Goal: Task Accomplishment & Management: Manage account settings

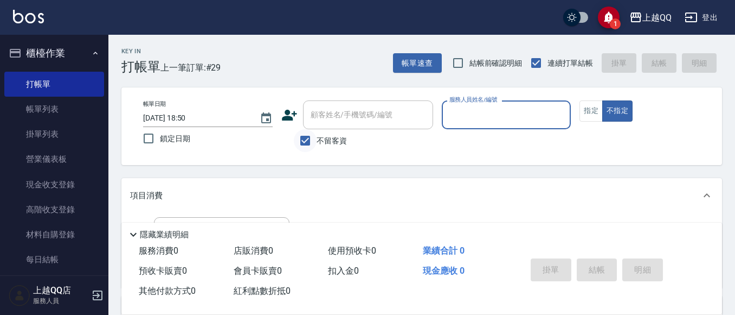
click at [310, 149] on input "不留客資" at bounding box center [305, 140] width 23 height 23
checkbox input "false"
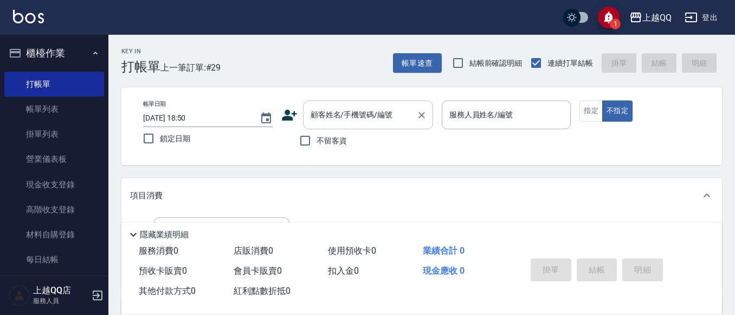
click at [337, 118] on input "顧客姓名/手機號碼/編號" at bounding box center [360, 114] width 104 height 19
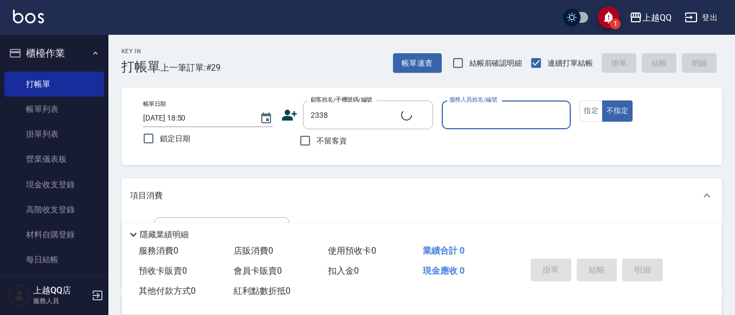
type input "[PERSON_NAME]/0937658315/2338"
type input "佩怡-3"
click at [587, 106] on button "指定" at bounding box center [591, 110] width 23 height 21
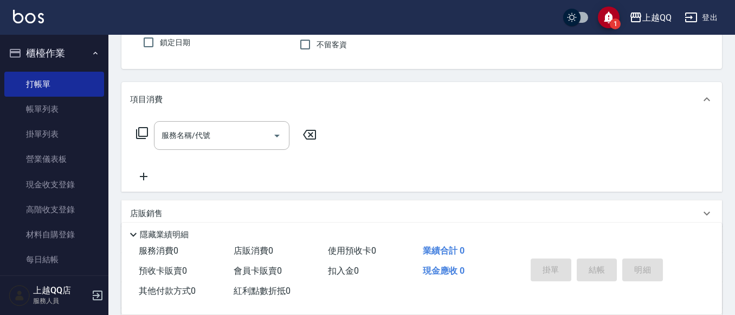
scroll to position [108, 0]
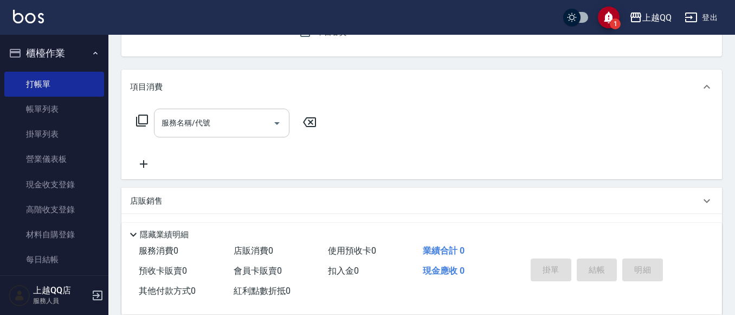
click at [171, 119] on div "服務名稱/代號 服務名稱/代號" at bounding box center [222, 122] width 136 height 29
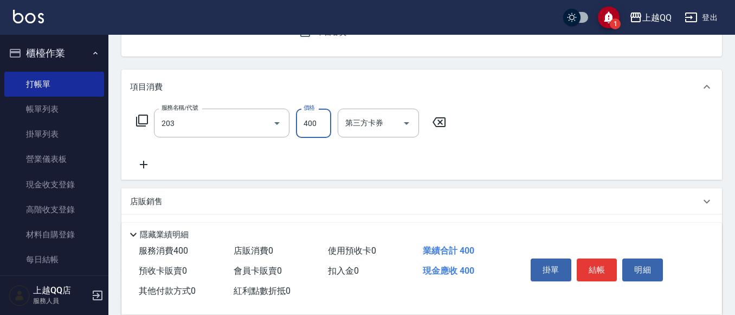
type input "指定單剪(203)"
type input "350"
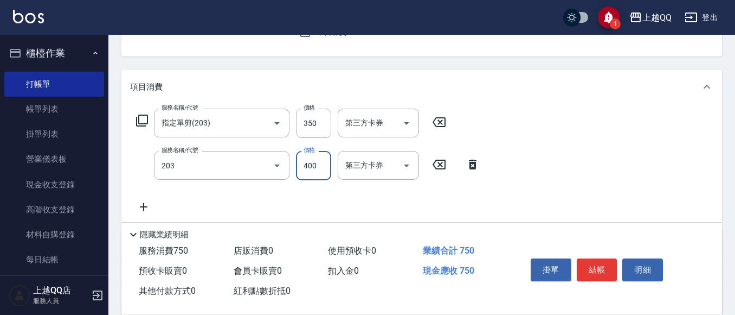
type input "指定單剪(203)"
type input "280"
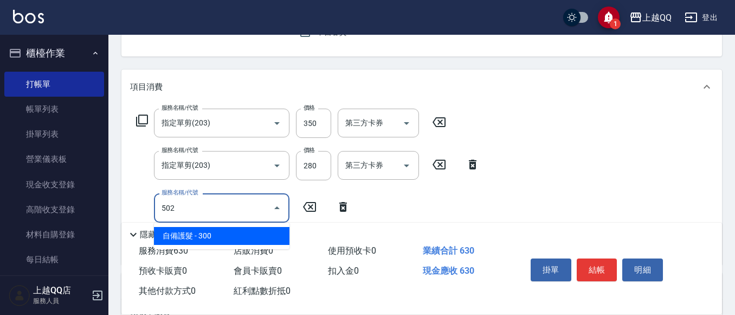
type input "自備護髮(502)"
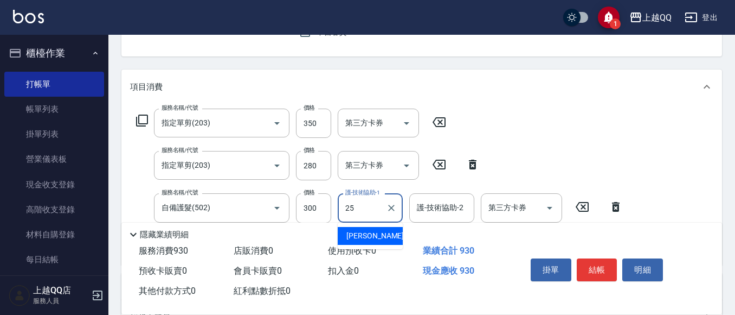
type input "[PERSON_NAME]-25"
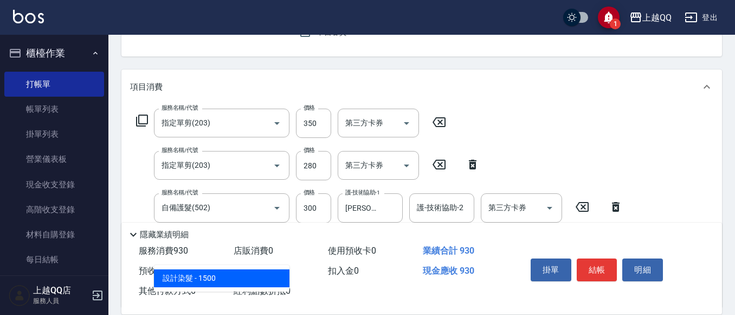
type input "設計染髮(404)"
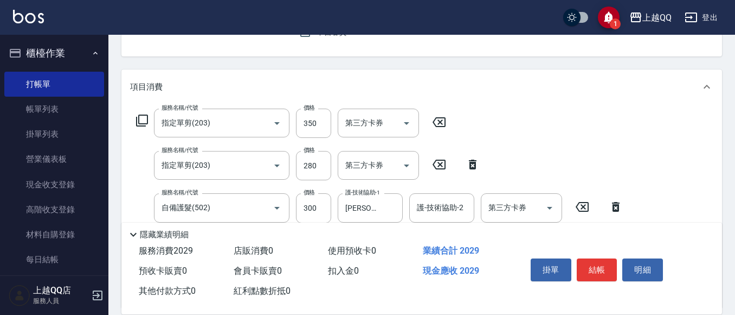
type input "1099"
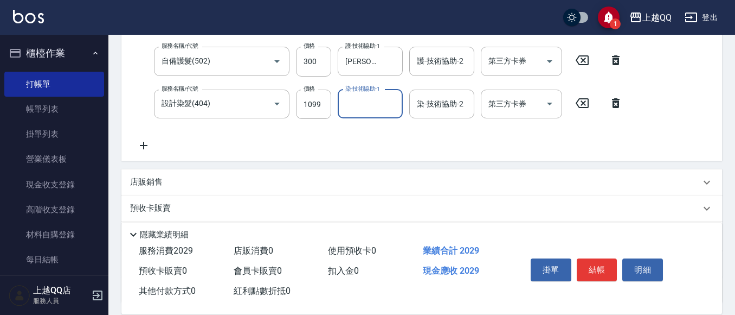
scroll to position [271, 0]
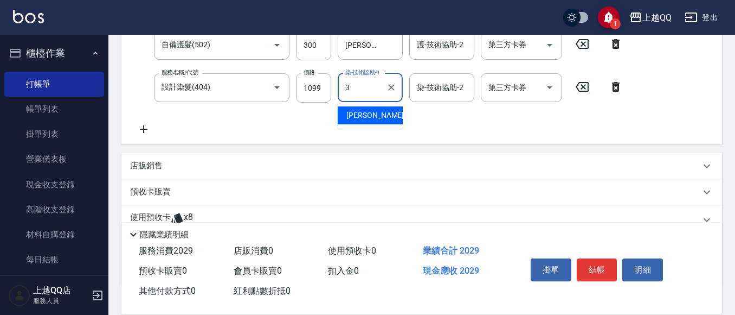
type input "佩怡-3"
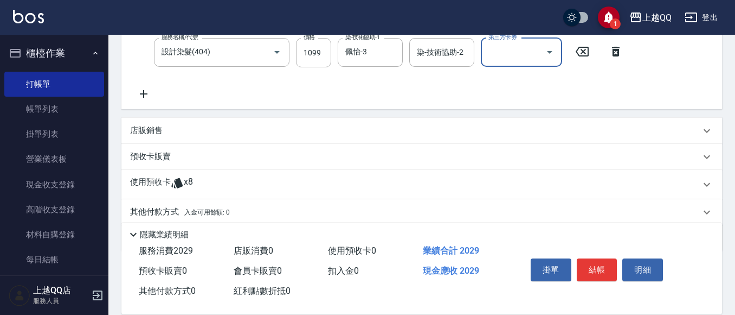
scroll to position [325, 0]
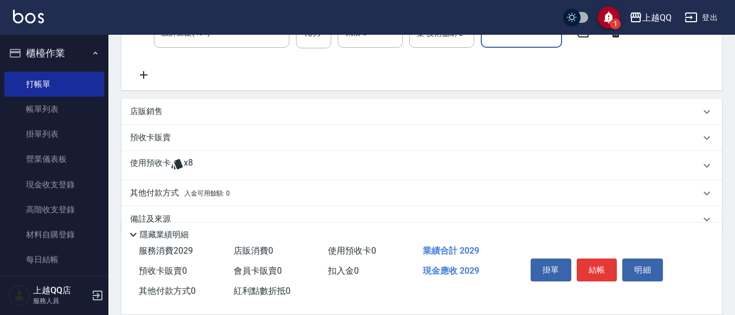
click at [144, 169] on p "使用預收卡" at bounding box center [150, 165] width 41 height 16
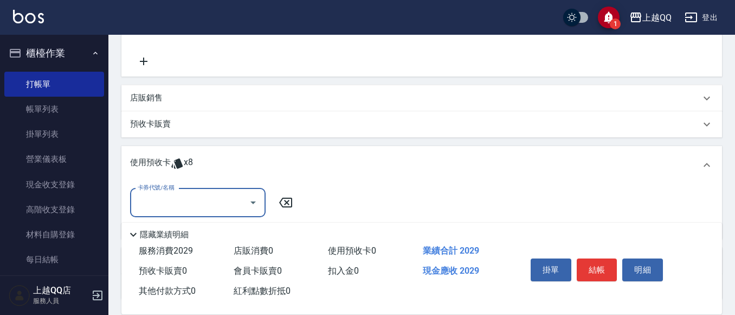
scroll to position [428, 0]
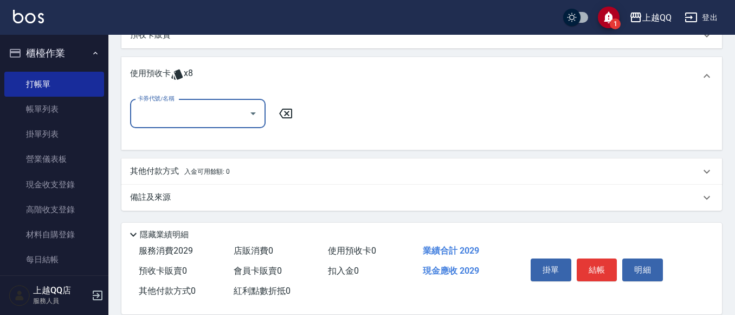
drag, startPoint x: 249, startPoint y: 104, endPoint x: 254, endPoint y: 108, distance: 6.9
click at [254, 108] on div at bounding box center [253, 113] width 16 height 29
drag, startPoint x: 257, startPoint y: 107, endPoint x: 259, endPoint y: 114, distance: 8.1
click at [259, 114] on icon "Open" at bounding box center [253, 113] width 13 height 13
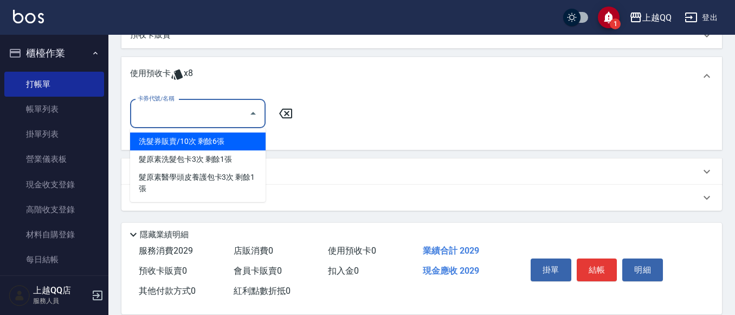
drag, startPoint x: 254, startPoint y: 143, endPoint x: 268, endPoint y: 131, distance: 17.7
click at [254, 142] on div "洗髮券販賣/10次 剩餘6張" at bounding box center [198, 141] width 136 height 18
type input "洗髮券販賣/10次"
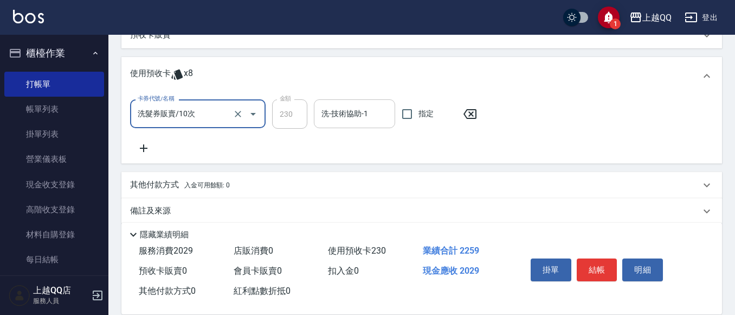
click at [347, 114] on input "洗-技術協助-1" at bounding box center [355, 113] width 72 height 19
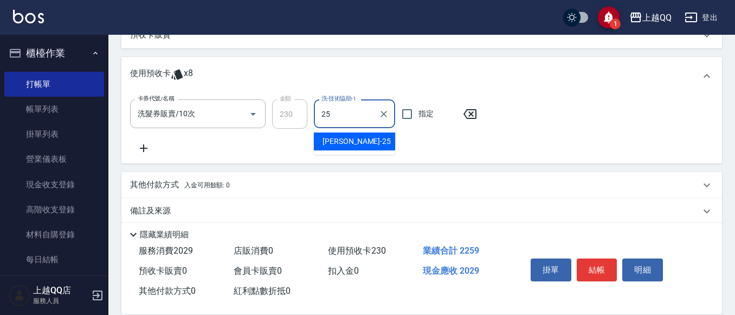
type input "[PERSON_NAME]-25"
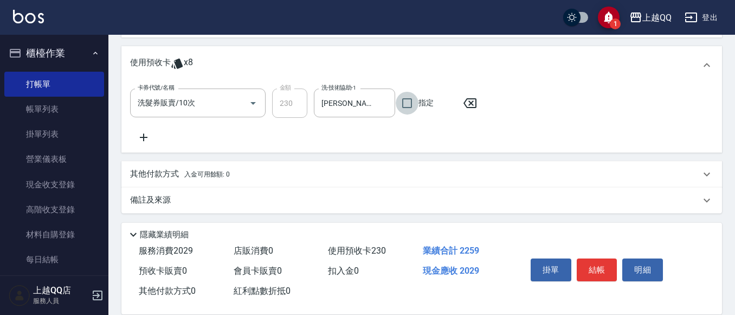
scroll to position [441, 0]
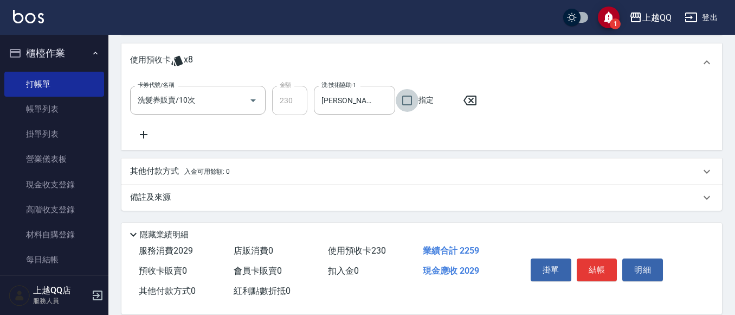
click at [175, 169] on p "其他付款方式 入金可用餘額: 0" at bounding box center [180, 171] width 100 height 12
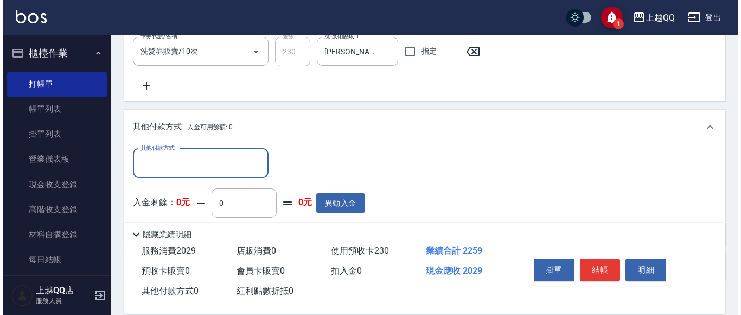
scroll to position [550, 0]
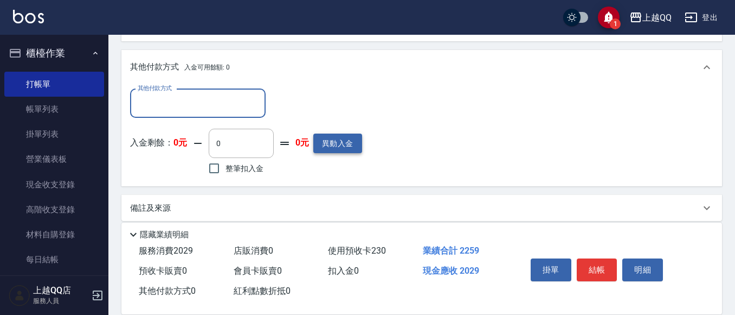
click at [356, 144] on button "異動入金" at bounding box center [337, 143] width 49 height 20
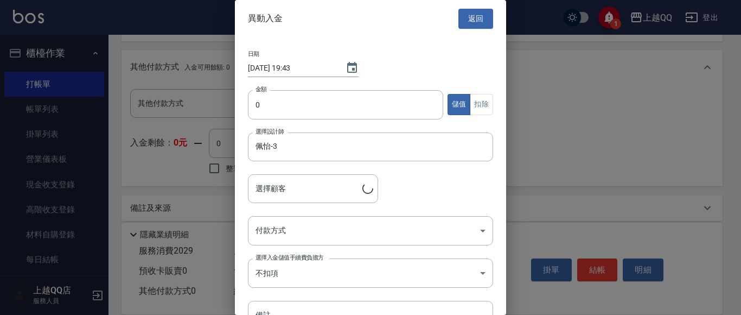
type input "[PERSON_NAME]/0937658315/2338"
click at [255, 116] on input "0" at bounding box center [345, 104] width 195 height 29
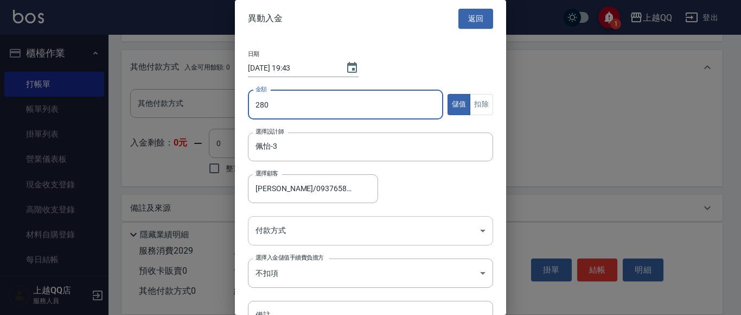
type input "280"
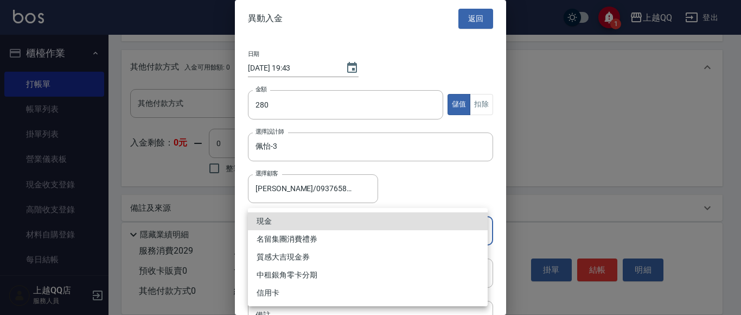
click at [285, 217] on li "現金" at bounding box center [368, 221] width 240 height 18
type input "現金"
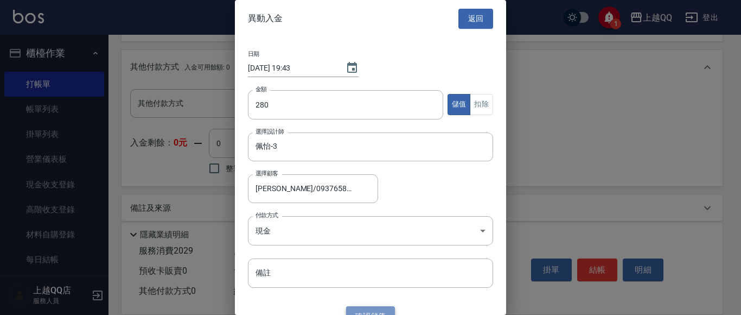
click at [355, 312] on button "確認 儲值" at bounding box center [370, 316] width 49 height 20
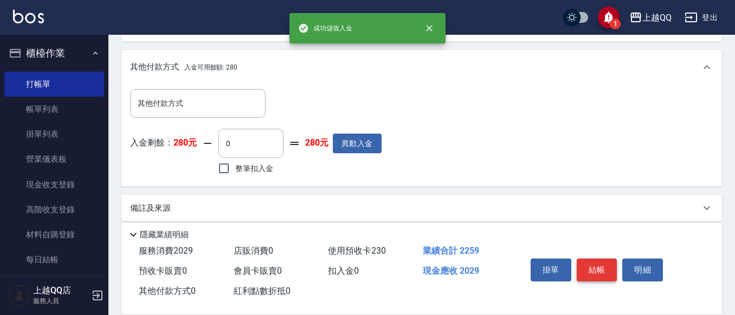
click at [598, 261] on button "結帳" at bounding box center [597, 269] width 41 height 23
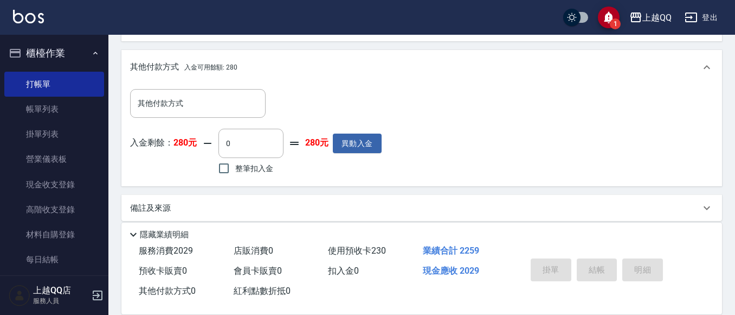
type input "[DATE] 19:43"
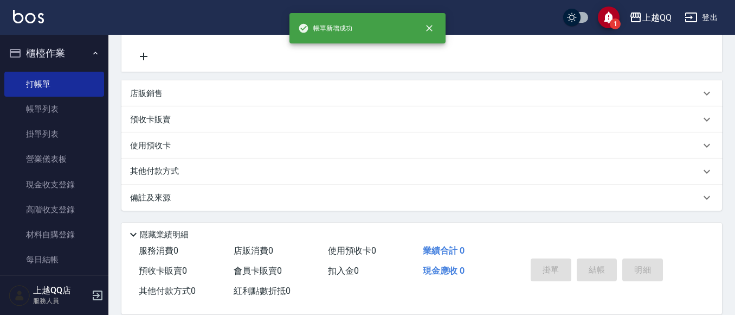
scroll to position [0, 0]
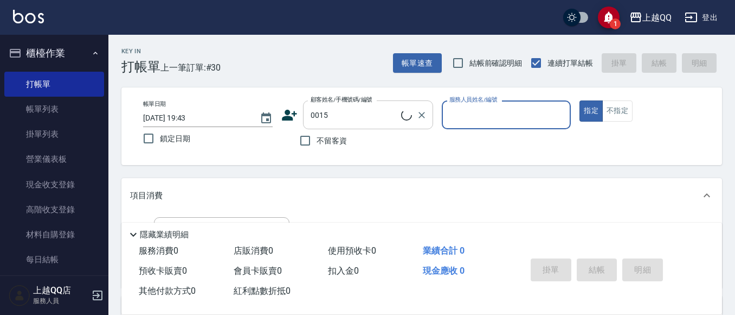
type input "[PERSON_NAME]/0955020415/0015"
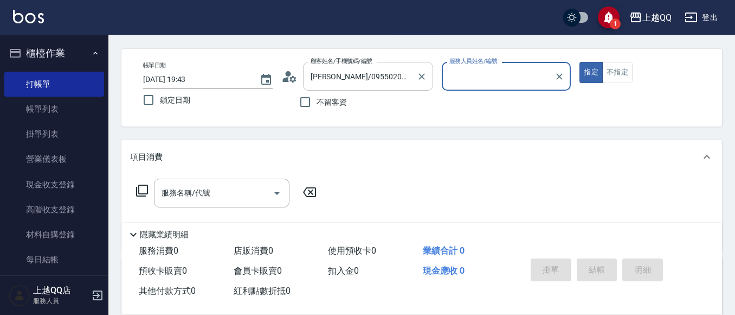
type input "佩怡-3"
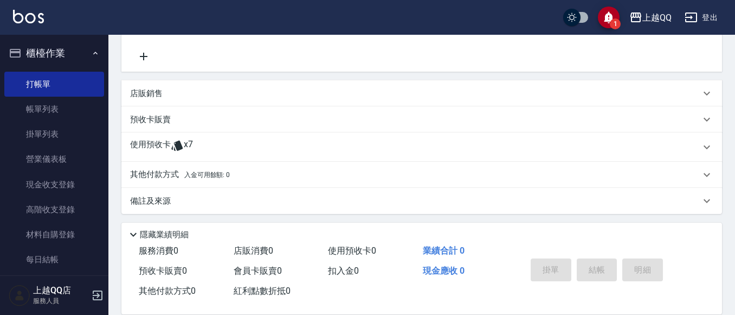
click at [138, 149] on p "使用預收卡" at bounding box center [150, 147] width 41 height 16
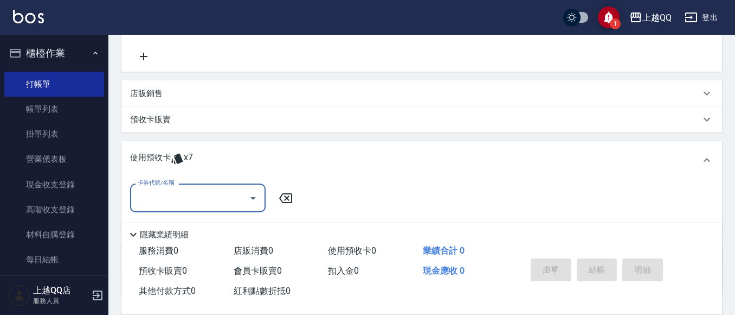
scroll to position [0, 0]
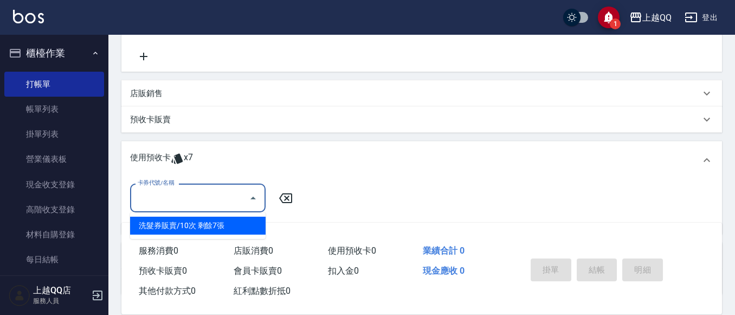
click at [162, 198] on input "卡券代號/名稱" at bounding box center [190, 197] width 110 height 19
click at [160, 225] on div "洗髮券販賣/10次 剩餘7張" at bounding box center [198, 225] width 136 height 18
type input "洗髮券販賣/10次"
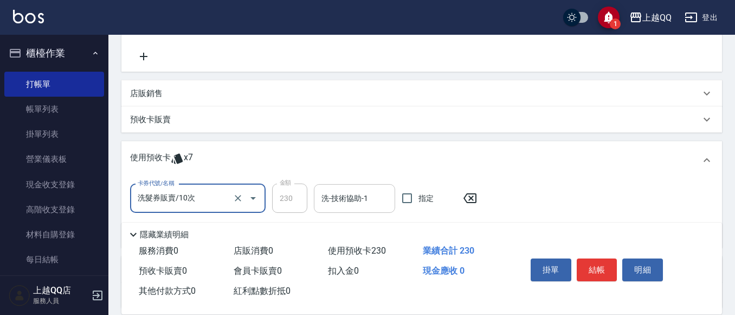
click at [351, 204] on input "洗-技術協助-1" at bounding box center [355, 198] width 72 height 19
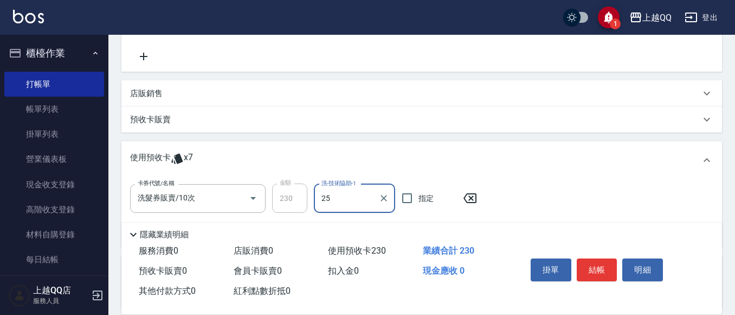
type input "[PERSON_NAME]-25"
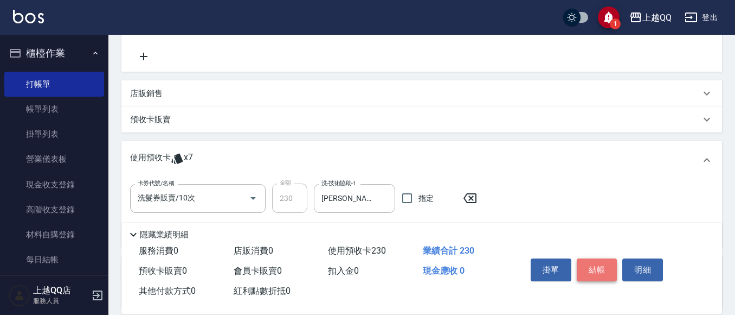
click at [587, 266] on button "結帳" at bounding box center [597, 269] width 41 height 23
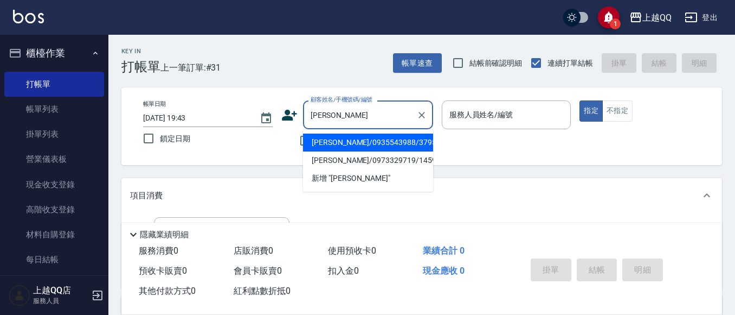
click at [379, 142] on li "[PERSON_NAME]/0935543988/3795" at bounding box center [368, 142] width 130 height 18
type input "[PERSON_NAME]/0935543988/3795"
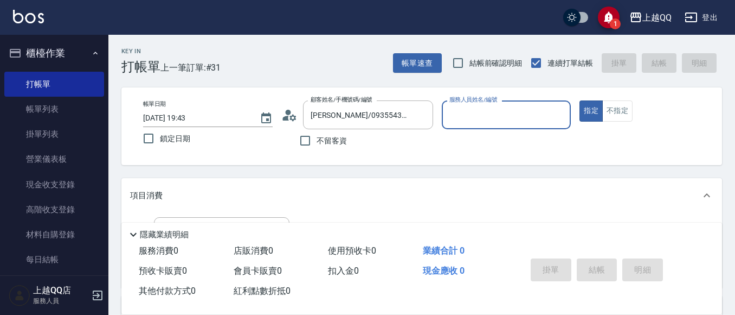
scroll to position [54, 0]
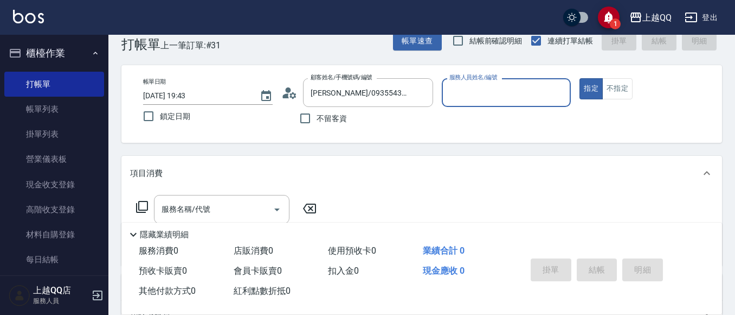
type input "佩怡-3"
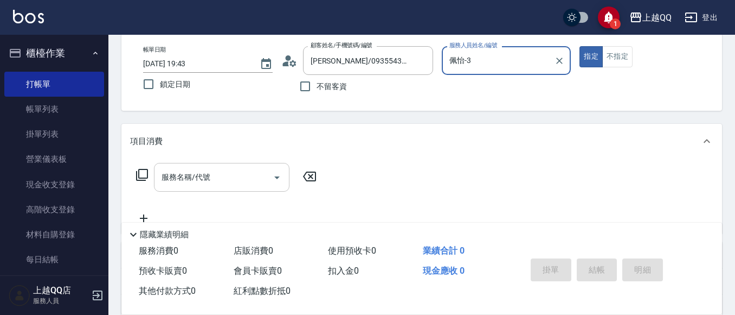
click at [162, 165] on div "服務名稱/代號" at bounding box center [222, 177] width 136 height 29
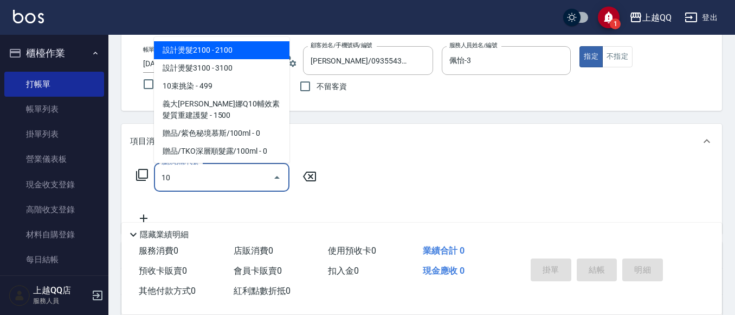
type input "101"
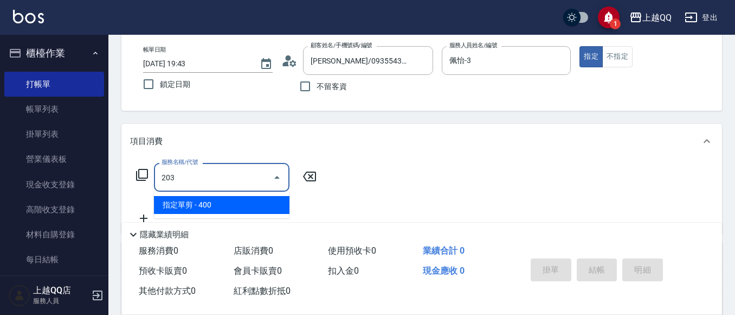
type input "指定單剪(203)"
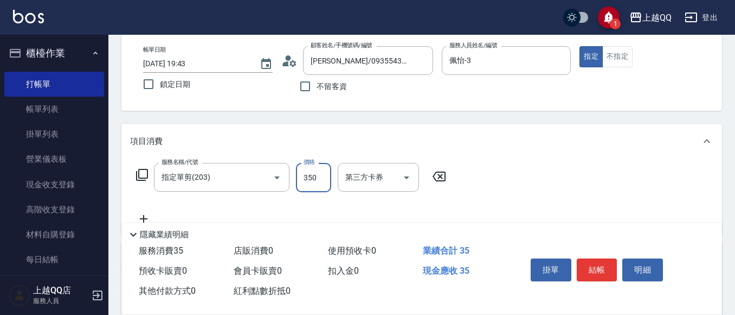
type input "350"
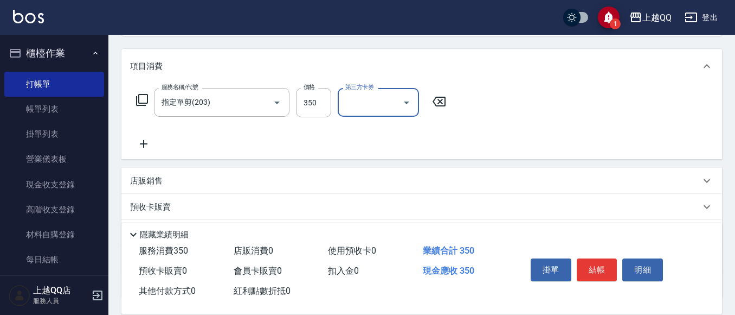
scroll to position [216, 0]
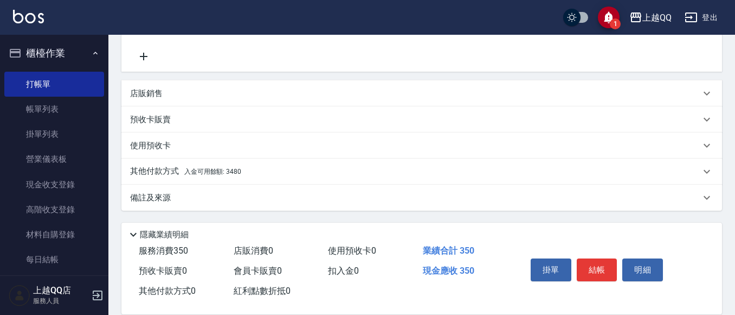
click at [132, 168] on p "其他付款方式 入金可用餘額: 3480" at bounding box center [185, 171] width 111 height 12
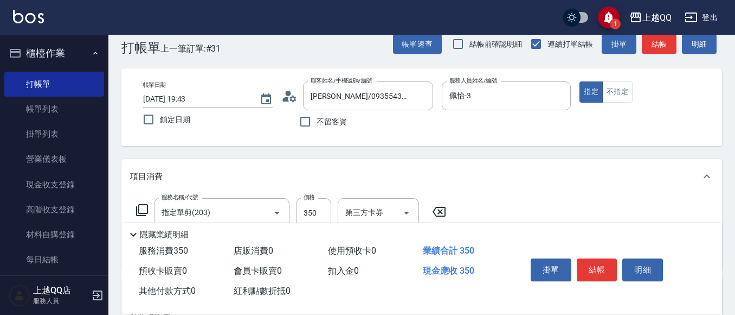
scroll to position [0, 0]
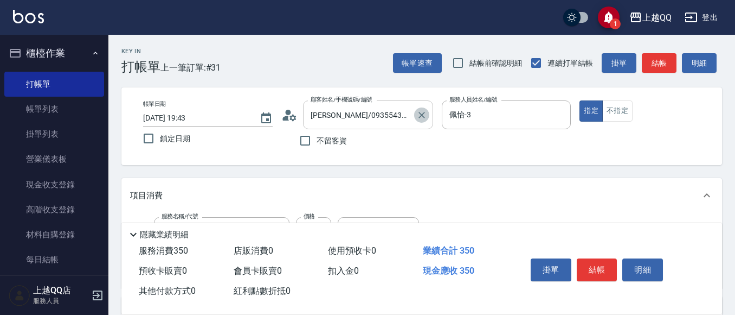
drag, startPoint x: 422, startPoint y: 117, endPoint x: 501, endPoint y: 110, distance: 79.0
click at [422, 118] on icon "Clear" at bounding box center [422, 115] width 11 height 11
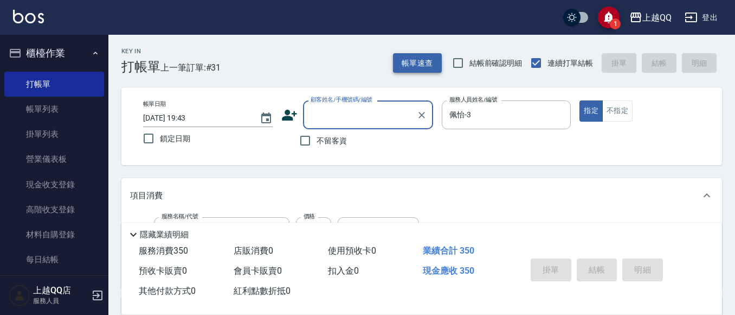
click at [431, 72] on button "帳單速查" at bounding box center [417, 63] width 49 height 20
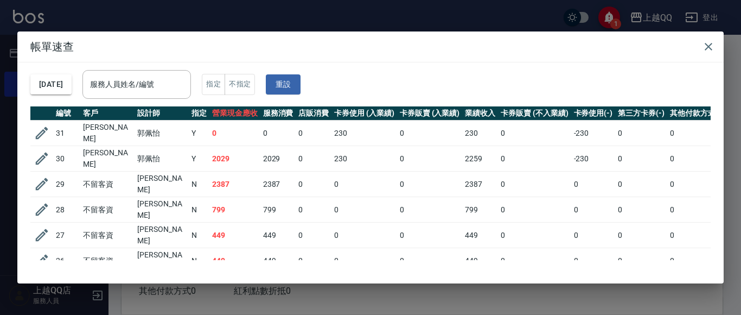
drag, startPoint x: 157, startPoint y: 84, endPoint x: 172, endPoint y: 69, distance: 21.1
click at [157, 83] on input "服務人員姓名/編號" at bounding box center [136, 84] width 99 height 19
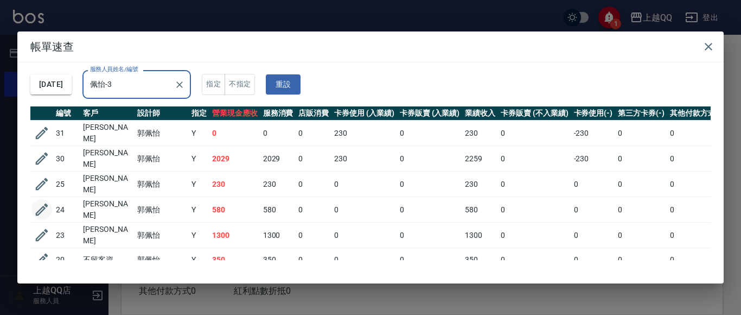
type input "佩怡-3"
click at [48, 201] on icon "button" at bounding box center [42, 209] width 16 height 16
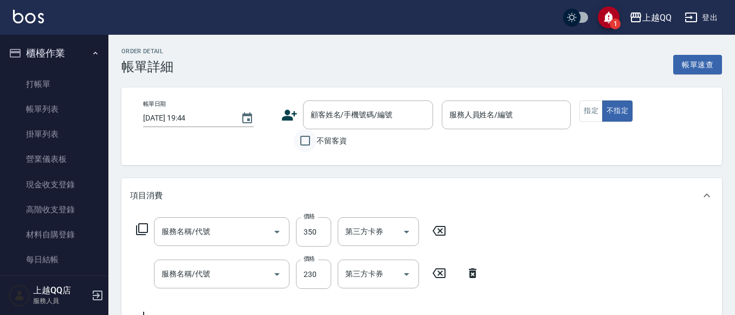
type input "[DATE] 17:55"
type input "佩怡-3"
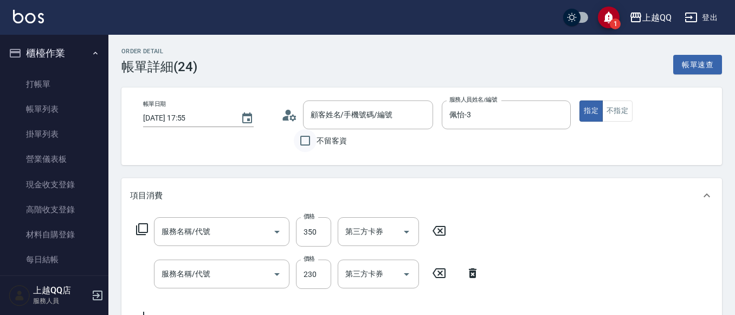
type input "指定單剪(203)"
type input "洗髮(101)"
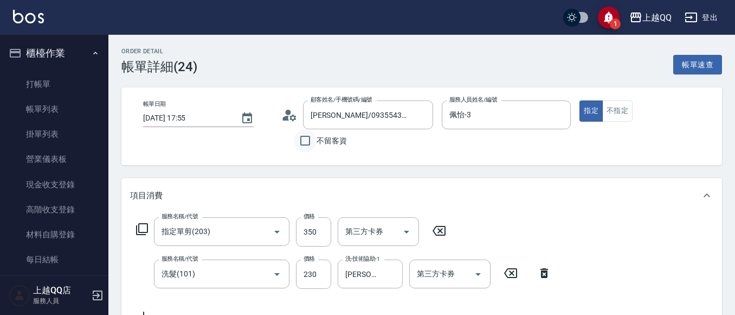
type input "[PERSON_NAME]/0935543988/3795"
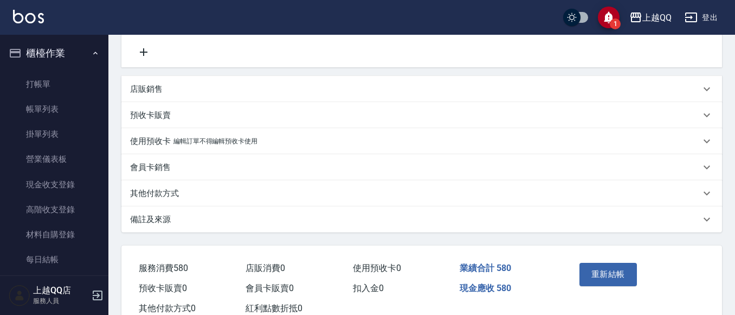
scroll to position [271, 0]
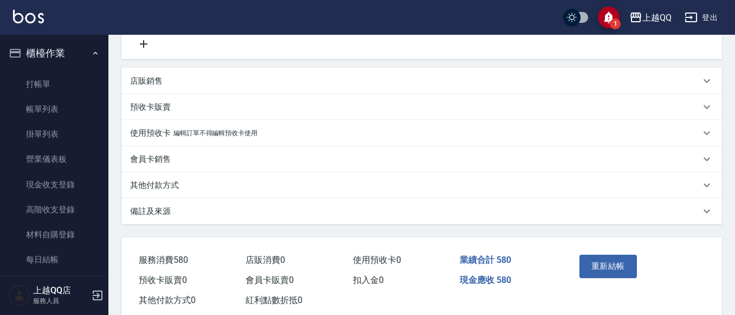
click at [158, 183] on p "其他付款方式" at bounding box center [154, 185] width 49 height 11
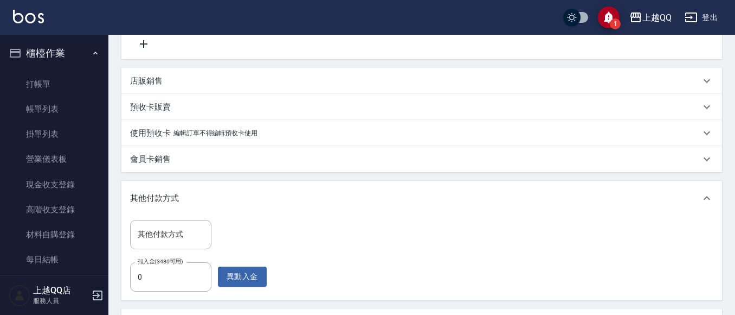
scroll to position [380, 0]
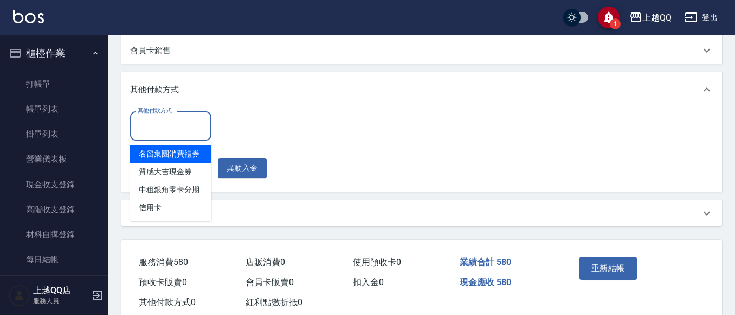
click at [205, 133] on input "其他付款方式" at bounding box center [171, 125] width 72 height 19
click at [378, 102] on div "其他付款方式" at bounding box center [421, 89] width 601 height 35
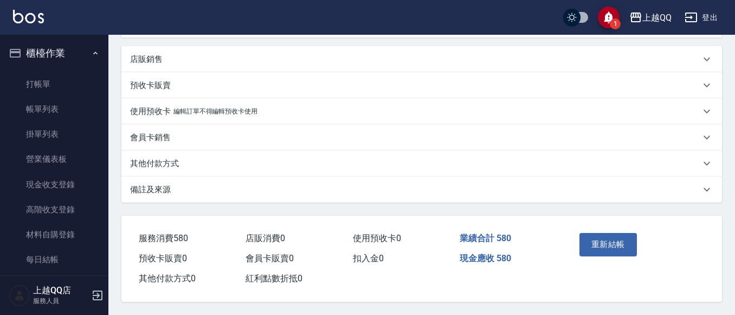
scroll to position [298, 0]
click at [169, 162] on p "其他付款方式" at bounding box center [154, 163] width 49 height 11
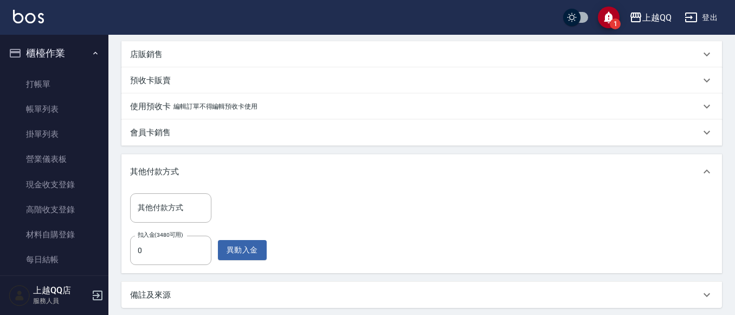
scroll to position [380, 0]
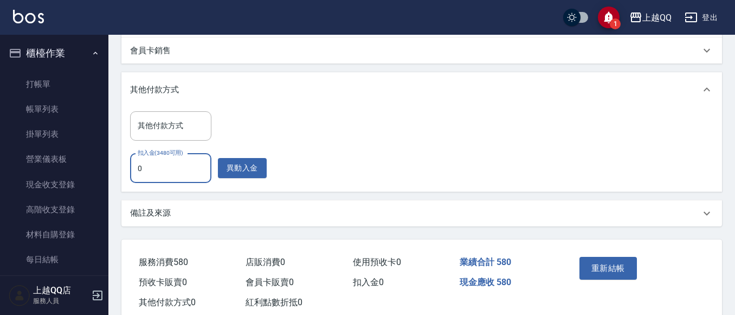
click at [195, 173] on input "0" at bounding box center [170, 167] width 81 height 29
type input "580"
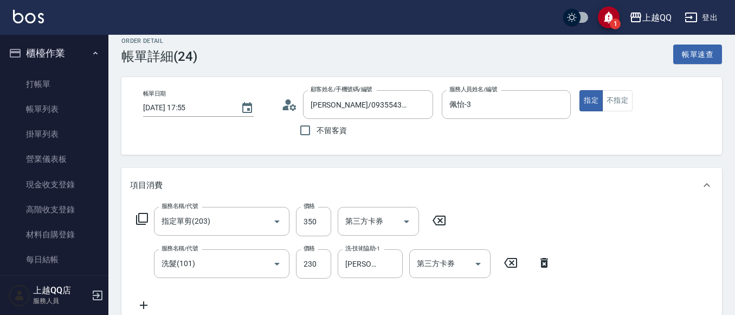
scroll to position [0, 0]
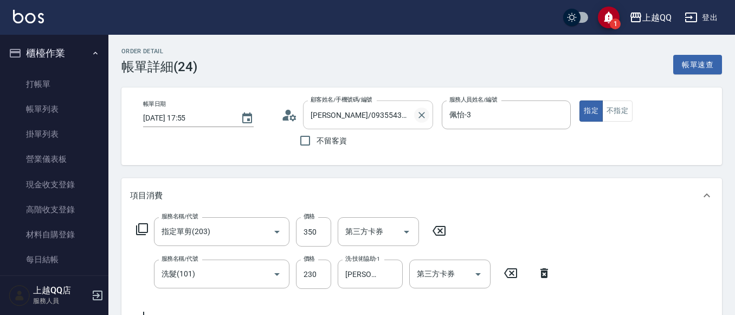
click at [428, 114] on button "Clear" at bounding box center [421, 114] width 15 height 15
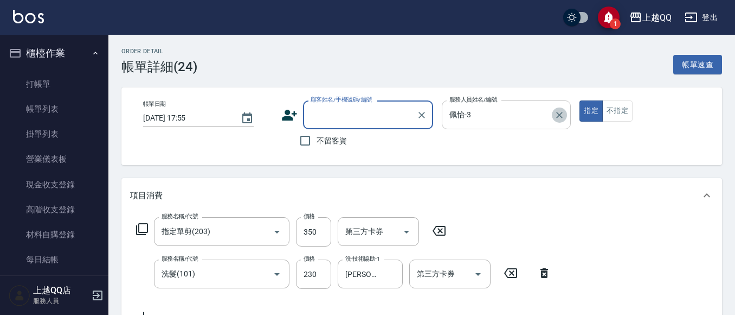
click at [565, 120] on button "Clear" at bounding box center [559, 114] width 15 height 15
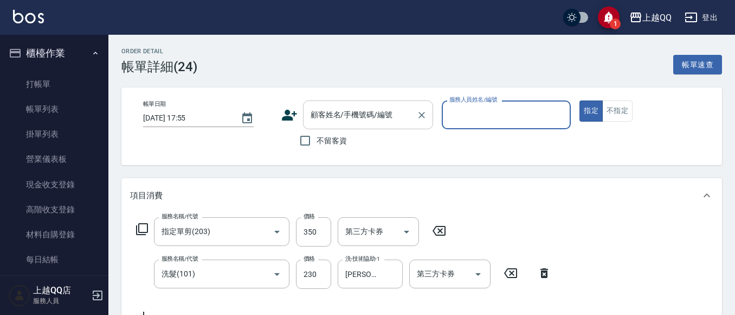
click at [383, 118] on div "顧客姓名/手機號碼/編號 顧客姓名/手機號碼/編號" at bounding box center [368, 114] width 130 height 29
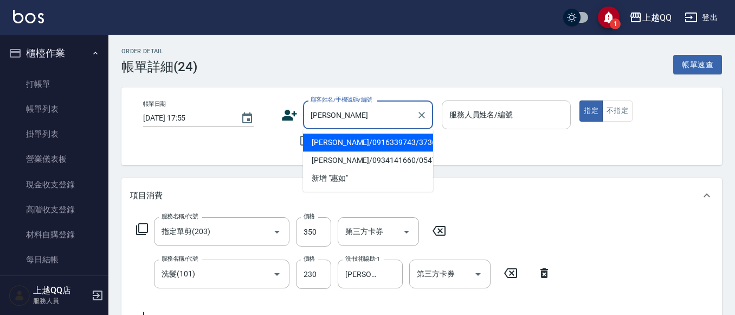
click at [343, 144] on li "[PERSON_NAME]/0916339743/3736" at bounding box center [368, 142] width 130 height 18
type input "[PERSON_NAME]/0916339743/3736"
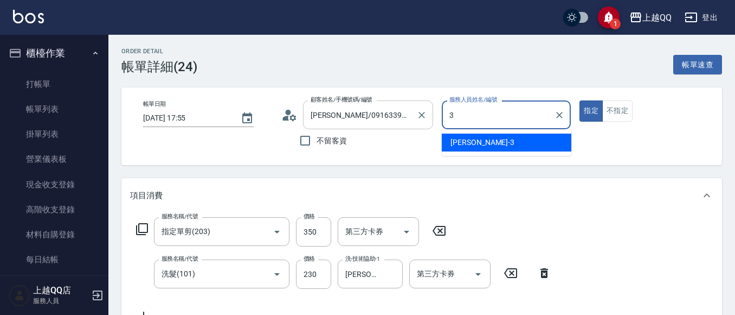
type input "3"
type button "true"
type input "佩怡-3"
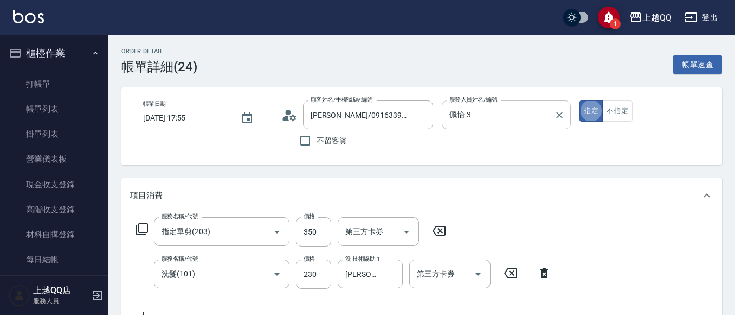
click at [624, 95] on div "帳單日期 [DATE] 17:55 顧客姓名/手機號碼/編號 [PERSON_NAME]/0916339743/3736 顧客姓名/手機號碼/編號 不留客資 …" at bounding box center [421, 126] width 601 height 78
click at [620, 112] on button "不指定" at bounding box center [618, 110] width 30 height 21
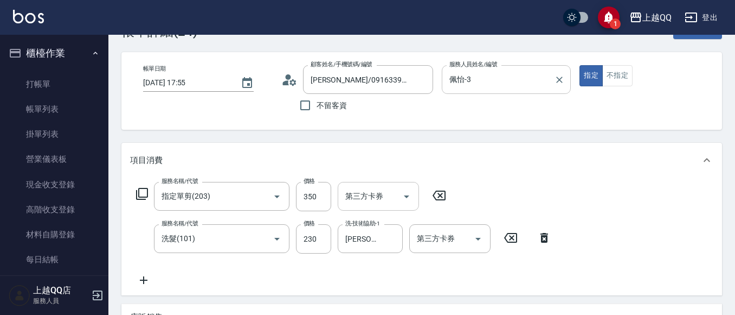
scroll to position [54, 0]
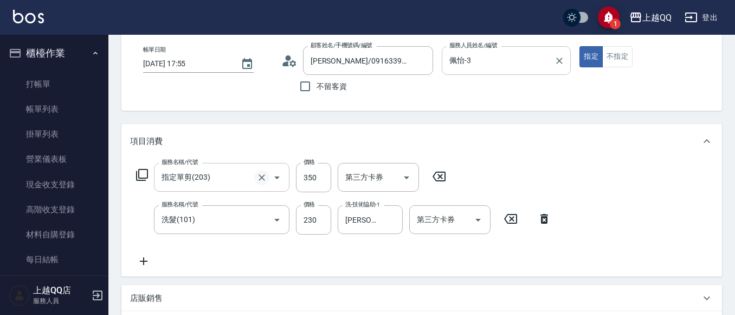
click at [258, 176] on icon "Clear" at bounding box center [262, 177] width 11 height 11
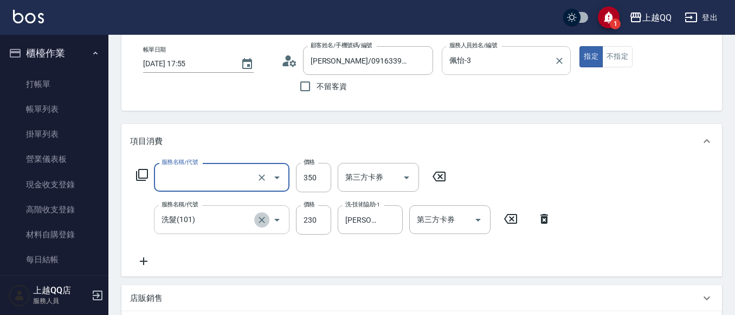
click at [263, 217] on icon "Clear" at bounding box center [262, 219] width 11 height 11
type input "指定單剪(203)"
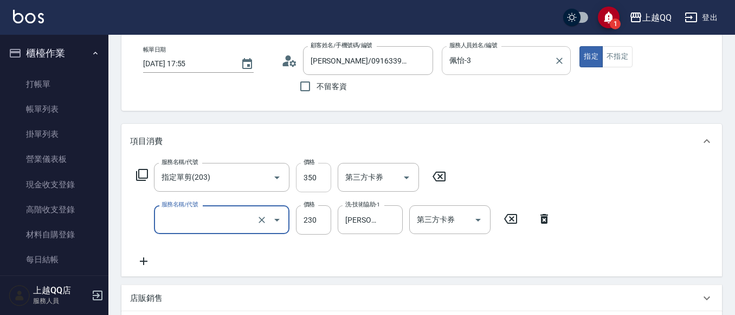
click at [317, 174] on input "350" at bounding box center [313, 177] width 35 height 29
type input "洗髮(101)"
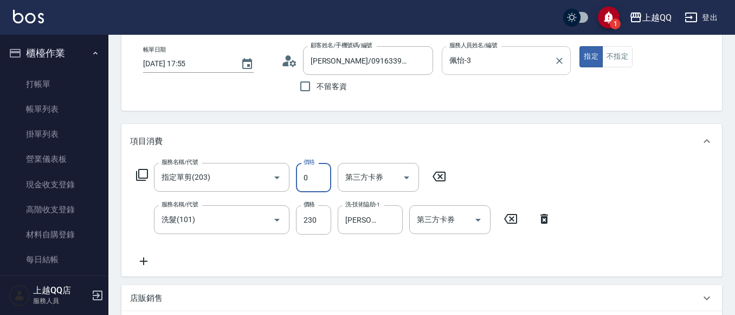
type input "0"
click at [336, 226] on div "服務名稱/代號 洗髮(101) 服務名稱/代號 價格 230 價格 洗-技術協助-1 [PERSON_NAME]-26 洗-技術協助-1 第三方卡券 第三方卡券" at bounding box center [344, 219] width 428 height 29
click at [321, 223] on input "230" at bounding box center [313, 219] width 35 height 29
click at [390, 217] on icon "Clear" at bounding box center [391, 219] width 11 height 11
type input "0"
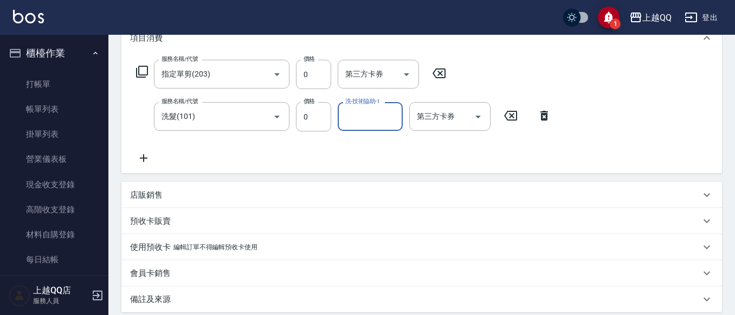
scroll to position [163, 0]
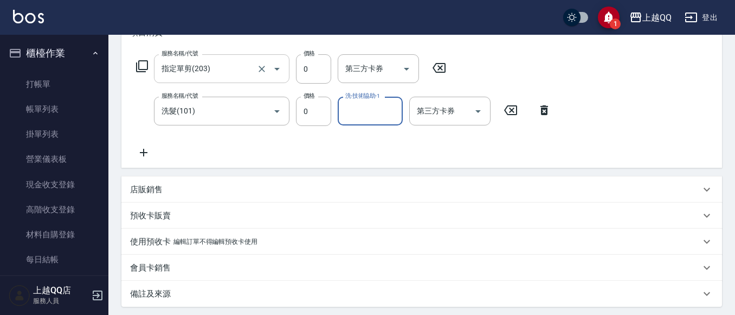
click at [263, 78] on div at bounding box center [269, 68] width 30 height 29
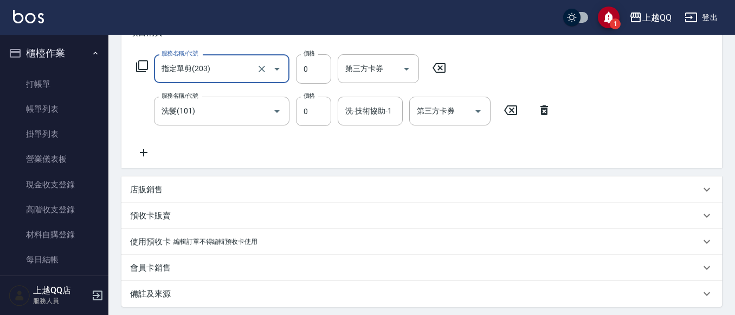
click at [268, 63] on div at bounding box center [269, 68] width 30 height 29
click at [443, 66] on icon at bounding box center [439, 67] width 27 height 13
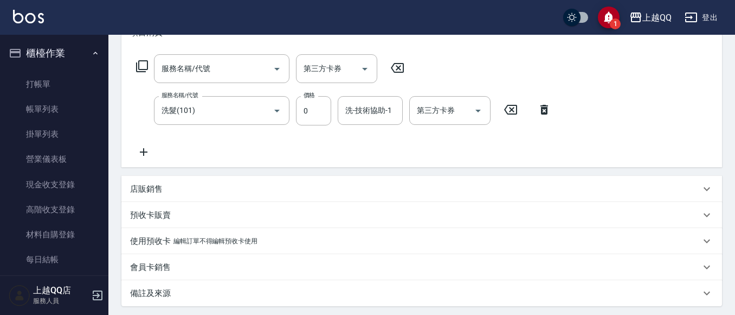
click at [542, 107] on icon at bounding box center [544, 109] width 27 height 13
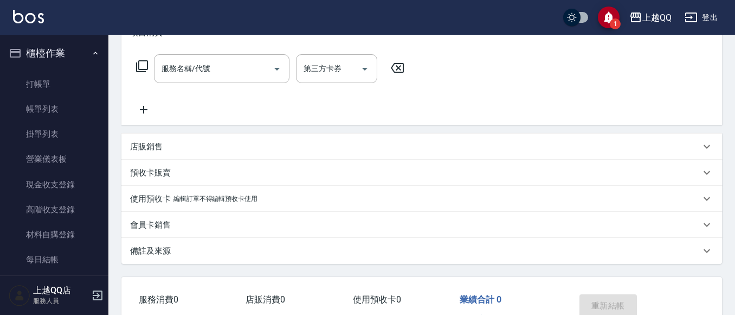
click at [148, 170] on p "預收卡販賣" at bounding box center [150, 172] width 41 height 11
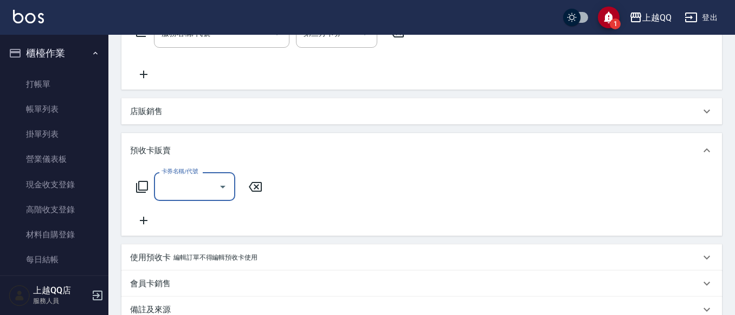
scroll to position [217, 0]
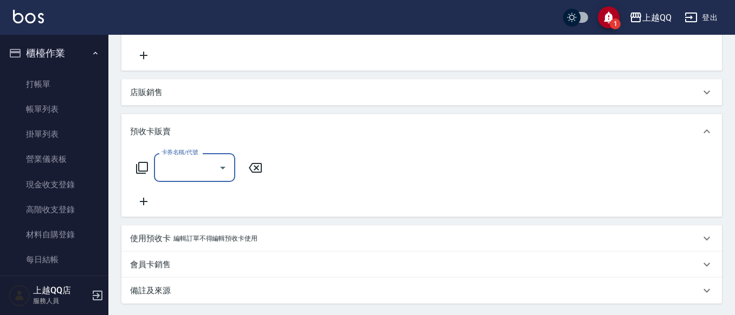
click at [172, 163] on input "卡券名稱/代號" at bounding box center [186, 167] width 55 height 19
click at [424, 150] on div "卡券名稱/代號 卡券名稱/代號" at bounding box center [421, 183] width 601 height 68
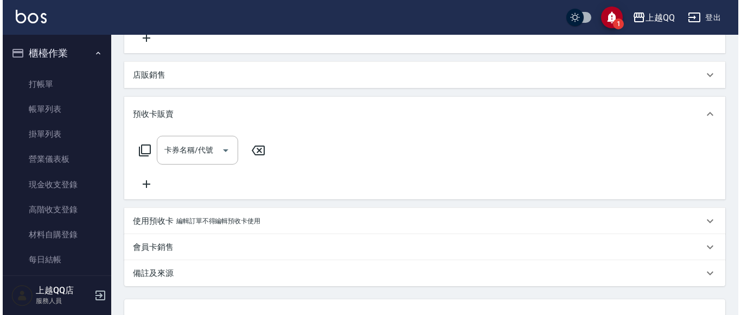
scroll to position [108, 0]
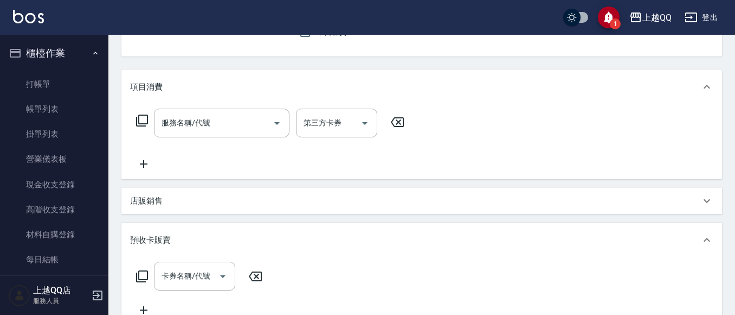
click at [141, 271] on icon at bounding box center [142, 276] width 12 height 12
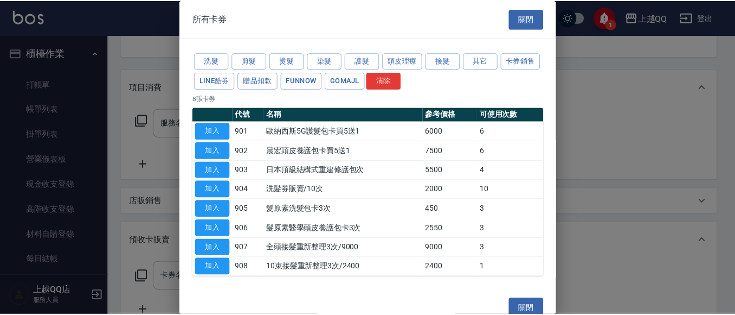
scroll to position [12, 0]
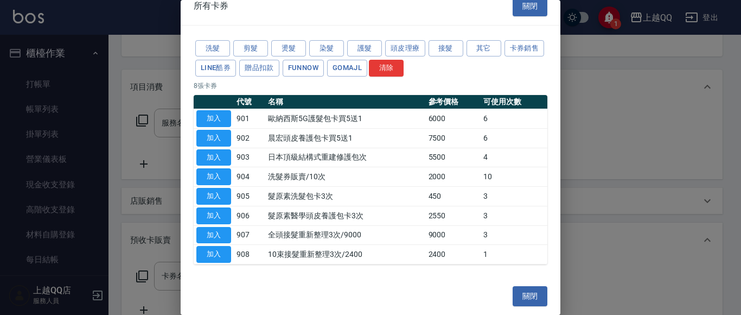
click at [133, 82] on div at bounding box center [370, 157] width 741 height 315
click at [528, 10] on button "關閉" at bounding box center [530, 6] width 35 height 20
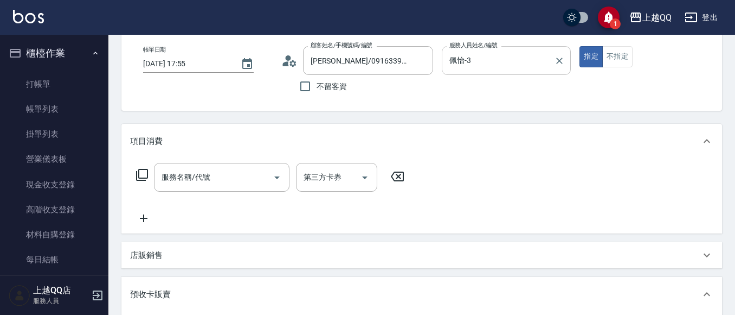
scroll to position [0, 0]
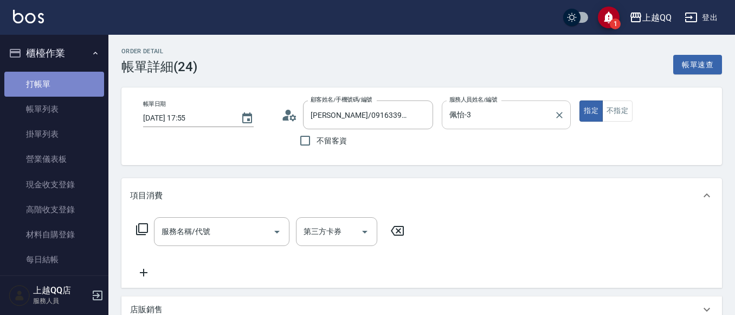
click at [66, 90] on link "打帳單" at bounding box center [54, 84] width 100 height 25
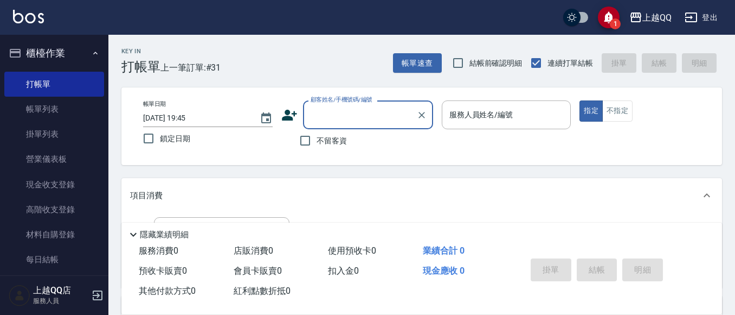
click at [418, 44] on div "Key In 打帳單 上一筆訂單:#31 帳單速查 結帳前確認明細 連續打單結帳 掛單 結帳 明細" at bounding box center [415, 55] width 614 height 40
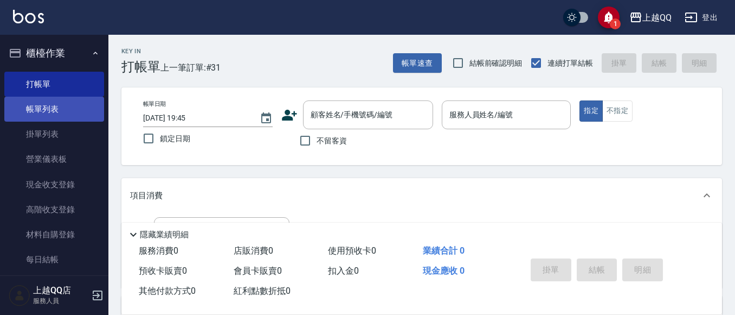
click at [53, 118] on link "帳單列表" at bounding box center [54, 109] width 100 height 25
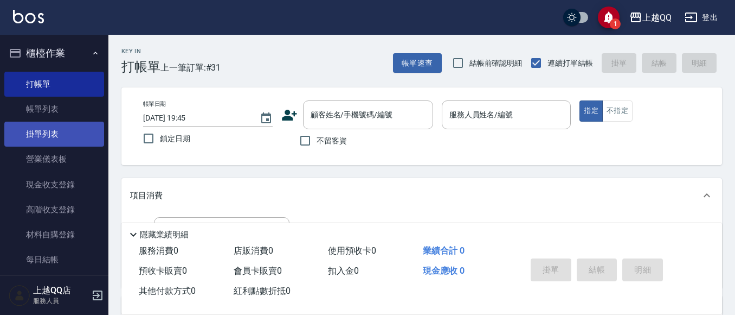
click at [78, 109] on link "帳單列表" at bounding box center [54, 109] width 100 height 25
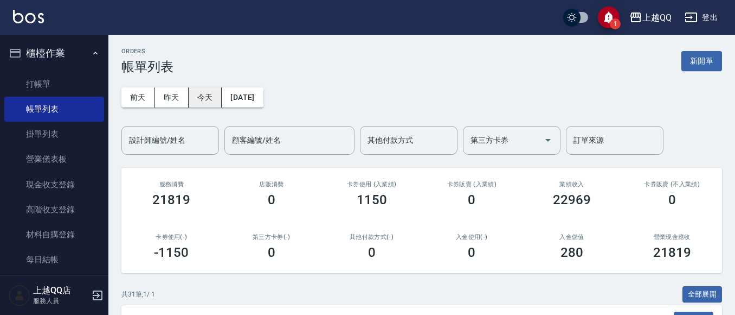
drag, startPoint x: 207, startPoint y: 97, endPoint x: 214, endPoint y: 102, distance: 8.9
click at [207, 97] on button "今天" at bounding box center [206, 97] width 34 height 20
click at [252, 143] on div "顧客編號/姓名 顧客編號/姓名" at bounding box center [290, 140] width 130 height 29
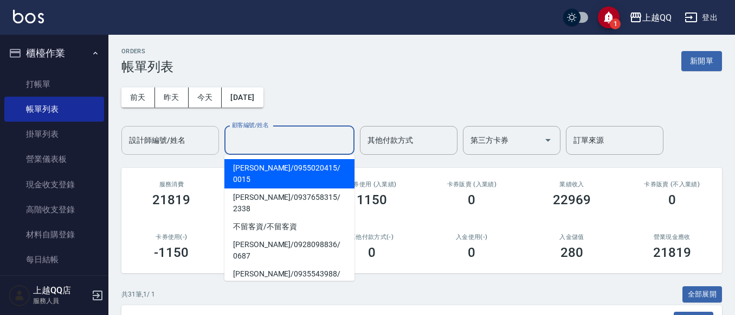
click at [209, 149] on input "設計師編號/姓名" at bounding box center [170, 140] width 88 height 19
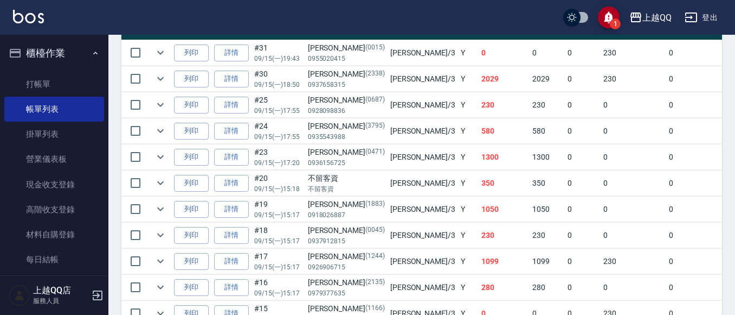
scroll to position [325, 0]
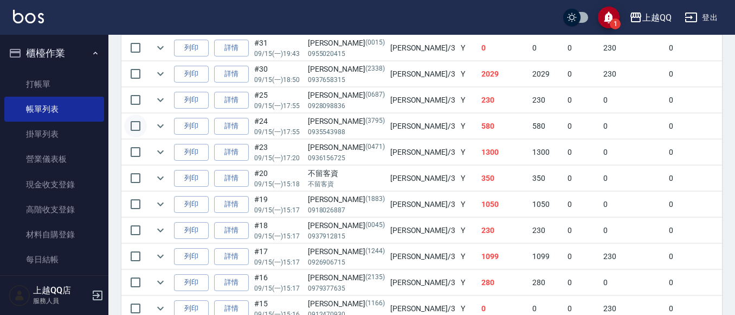
type input "佩怡-3"
click at [142, 129] on input "checkbox" at bounding box center [135, 125] width 23 height 23
checkbox input "true"
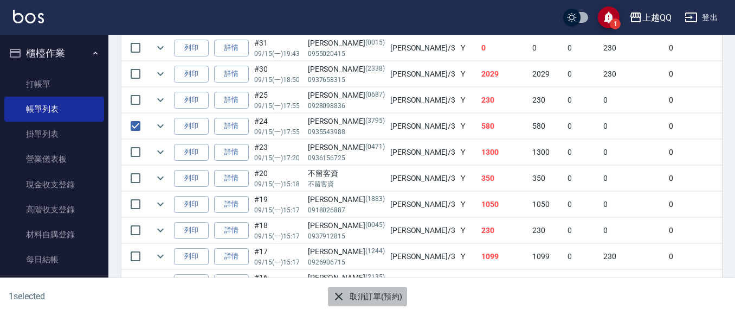
click at [385, 293] on button "取消訂單(預約)" at bounding box center [367, 296] width 79 height 20
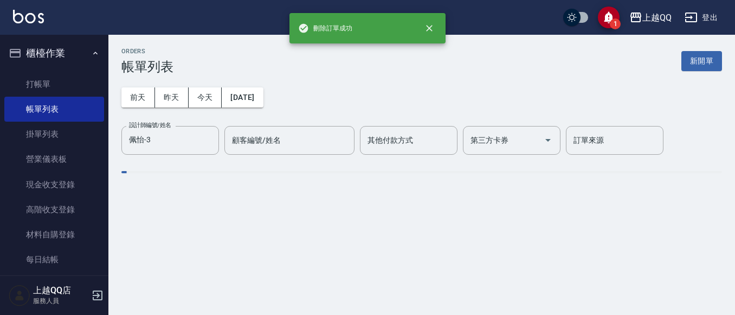
scroll to position [0, 0]
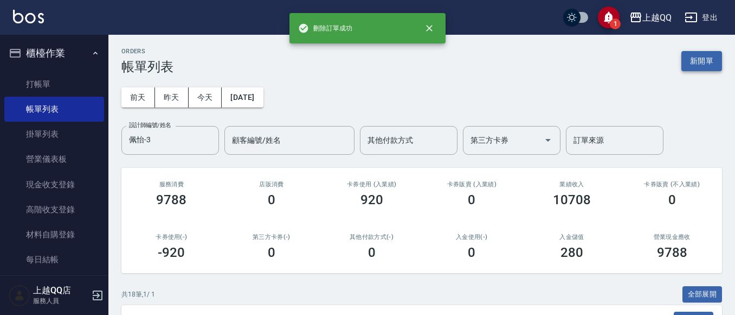
click at [693, 53] on button "新開單" at bounding box center [702, 61] width 41 height 20
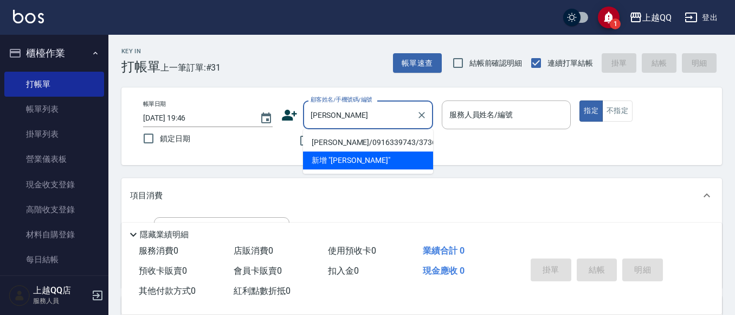
click at [358, 141] on li "[PERSON_NAME]/0916339743/3736" at bounding box center [368, 142] width 130 height 18
type input "[PERSON_NAME]/0916339743/3736"
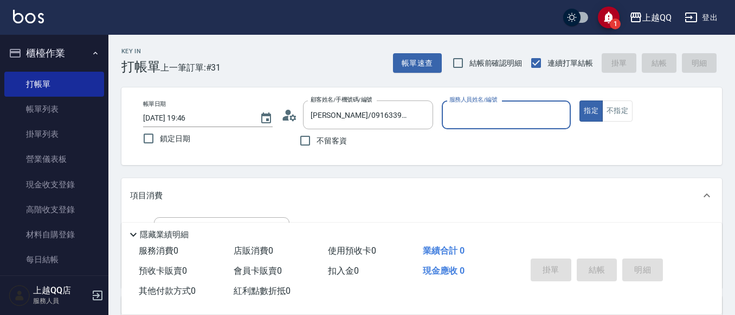
type input "雨芯-1"
click at [561, 119] on icon "Clear" at bounding box center [559, 115] width 11 height 11
type input "3"
type button "true"
type input "佩怡-3"
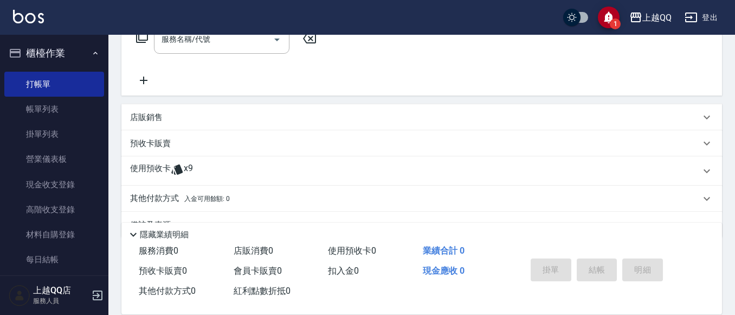
scroll to position [219, 0]
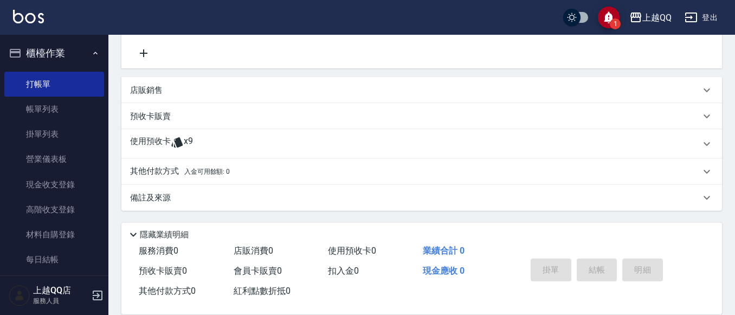
click at [148, 136] on p "使用預收卡" at bounding box center [150, 144] width 41 height 16
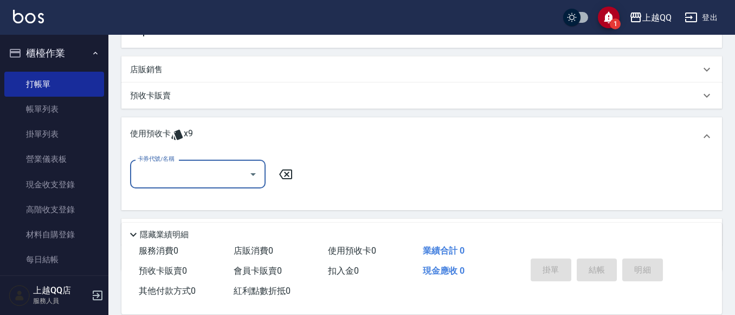
scroll to position [273, 0]
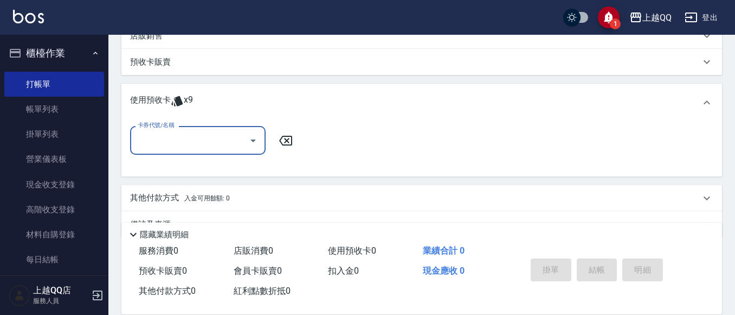
click at [244, 140] on input "卡券代號/名稱" at bounding box center [190, 140] width 110 height 19
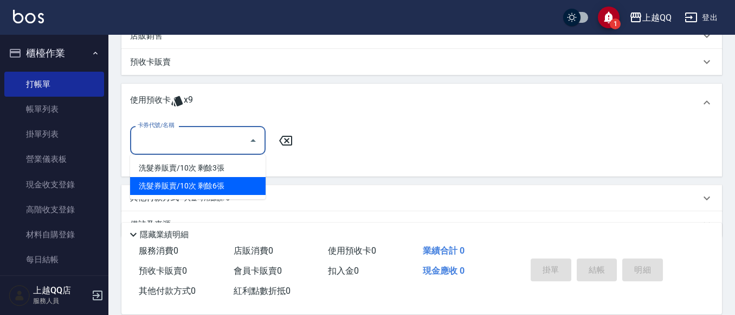
click at [245, 181] on div "洗髮券販賣/10次 剩餘6張" at bounding box center [198, 186] width 136 height 18
type input "洗髮券販賣/10次"
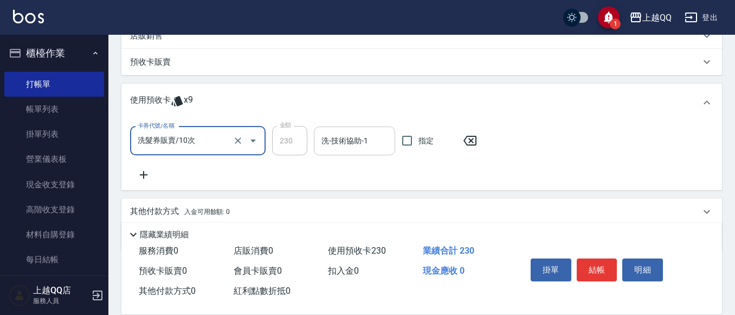
click at [352, 135] on div "洗-技術協助-1 洗-技術協助-1" at bounding box center [354, 140] width 81 height 29
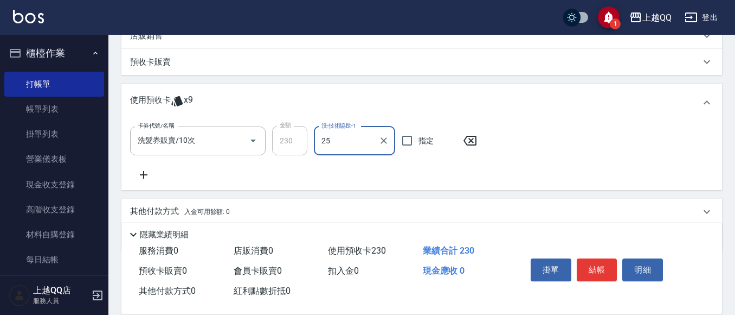
type input "[PERSON_NAME]-25"
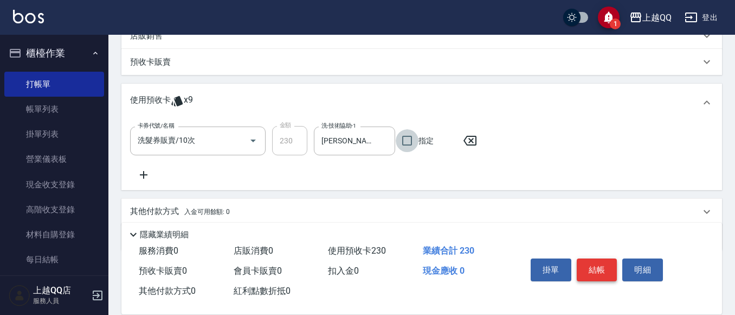
click at [614, 263] on button "結帳" at bounding box center [597, 269] width 41 height 23
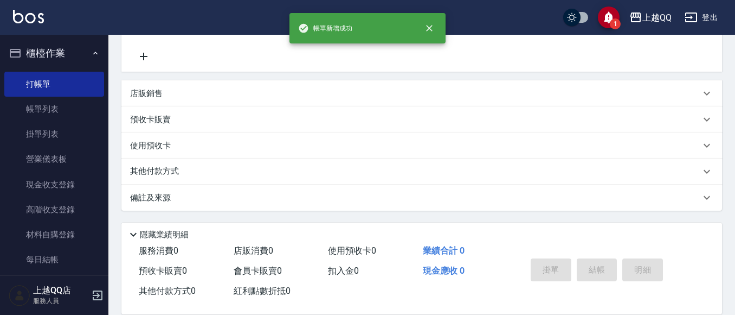
scroll to position [0, 0]
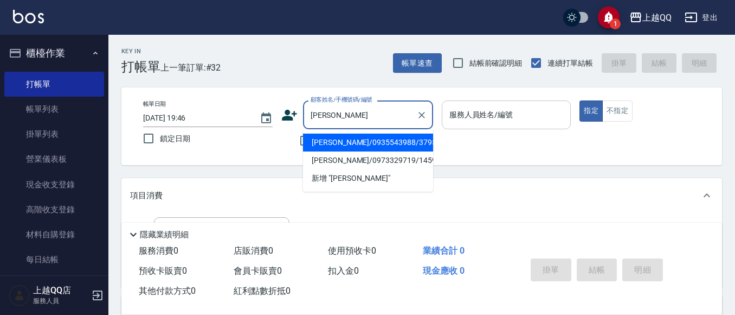
click at [336, 140] on li "[PERSON_NAME]/0935543988/3795" at bounding box center [368, 142] width 130 height 18
type input "[PERSON_NAME]/0935543988/3795"
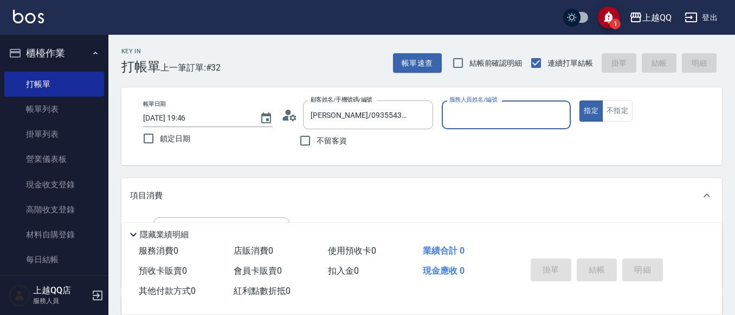
type input "佩怡-3"
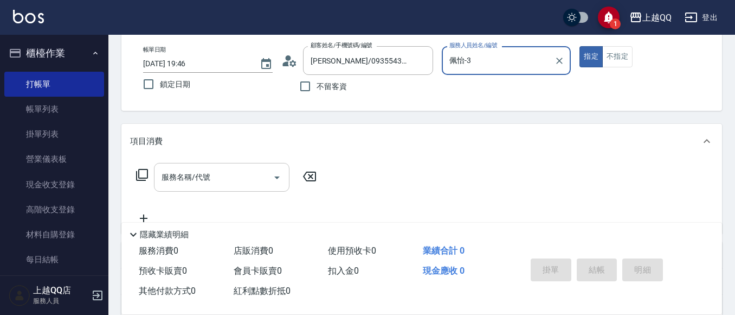
click at [195, 172] on div "服務名稱/代號 服務名稱/代號" at bounding box center [222, 177] width 136 height 29
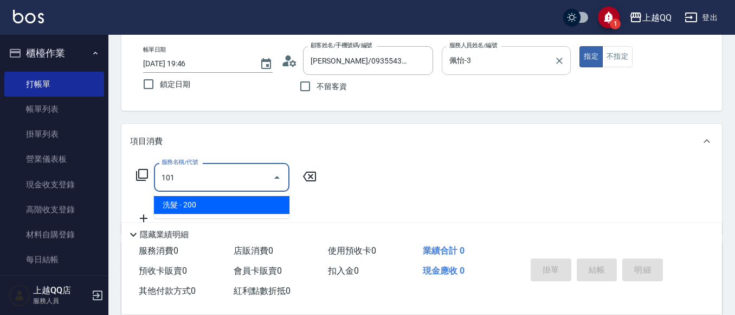
type input "洗髮(101)"
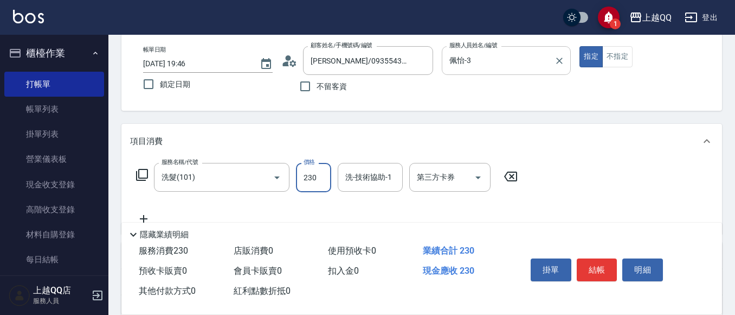
scroll to position [0, 0]
type input "230"
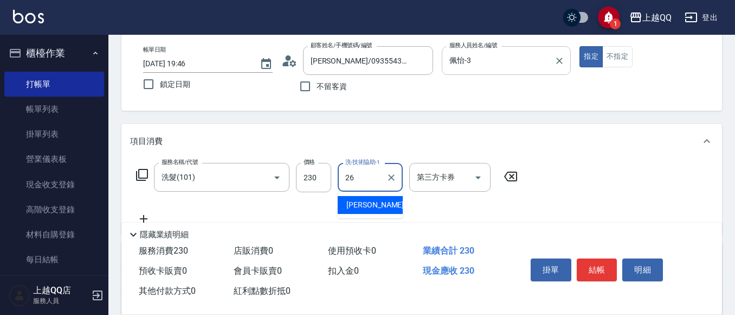
type input "[PERSON_NAME]-26"
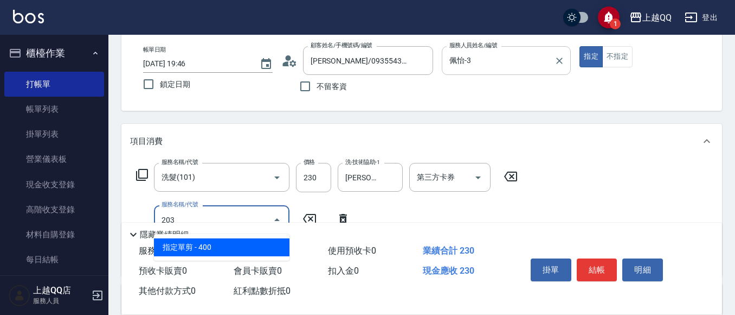
type input "指定單剪(203)"
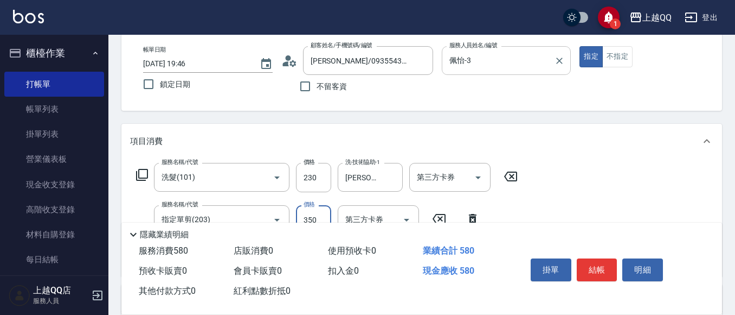
type input "350"
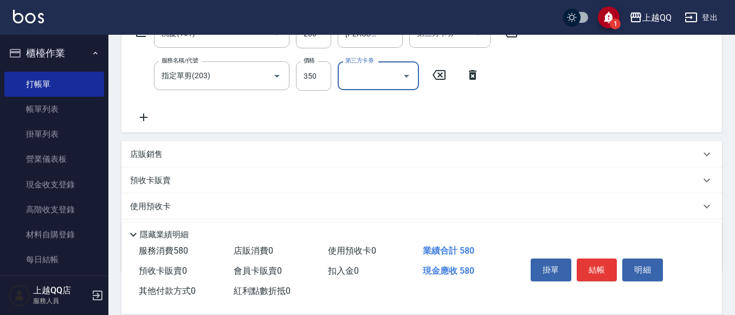
scroll to position [217, 0]
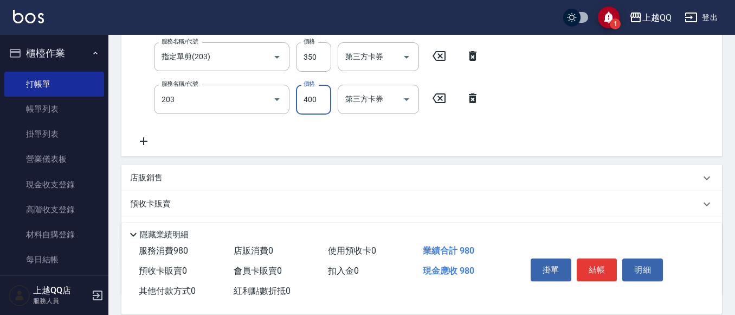
type input "指定單剪(203)"
type input "350"
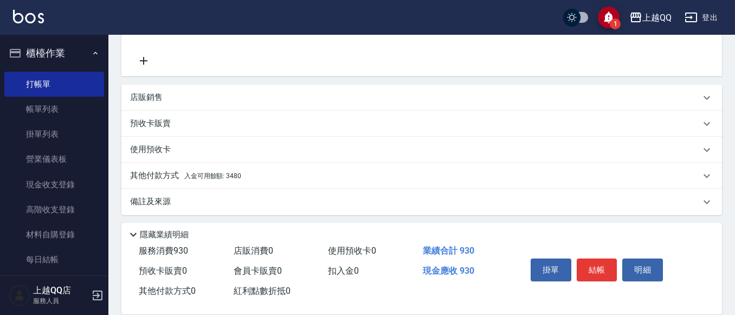
scroll to position [302, 0]
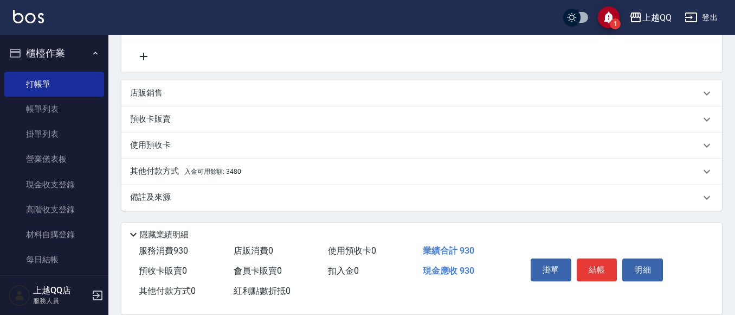
click at [159, 175] on p "其他付款方式 入金可用餘額: 3480" at bounding box center [185, 171] width 111 height 12
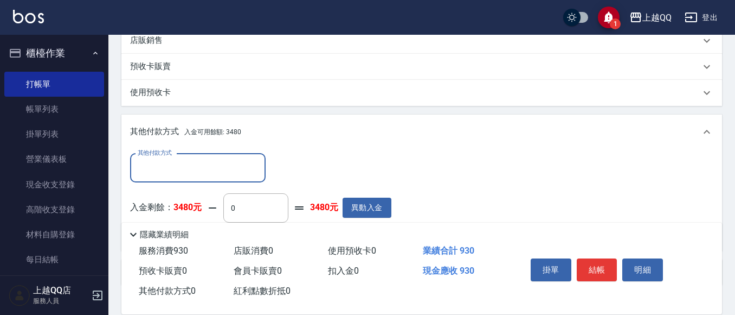
scroll to position [410, 0]
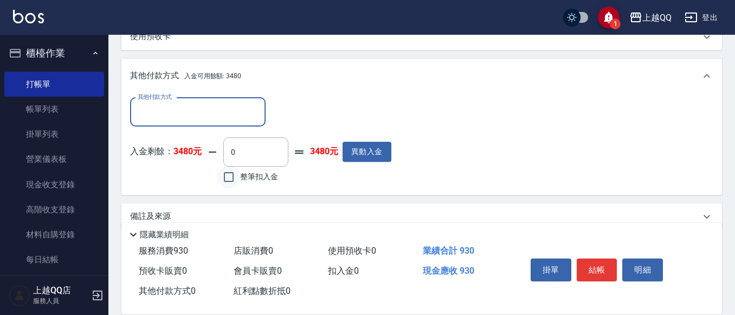
click at [232, 178] on input "整筆扣入金" at bounding box center [228, 176] width 23 height 23
checkbox input "true"
type input "930"
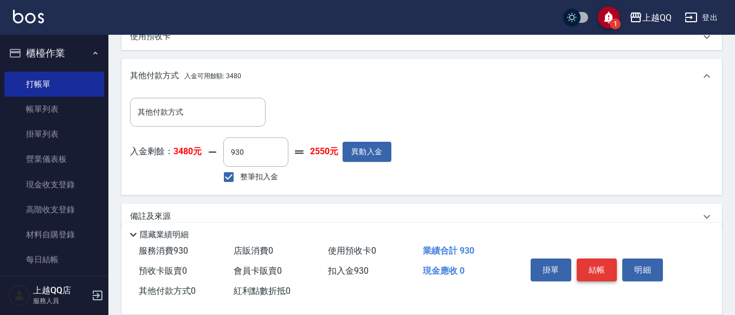
click at [615, 268] on button "結帳" at bounding box center [597, 269] width 41 height 23
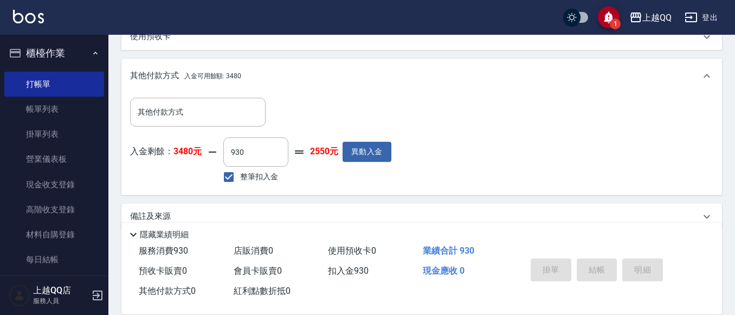
type input "[DATE] 19:47"
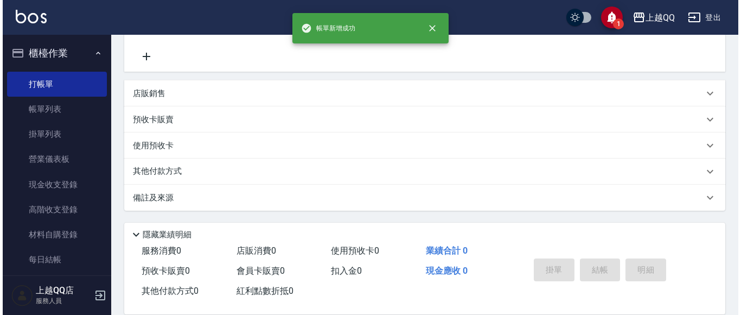
scroll to position [0, 0]
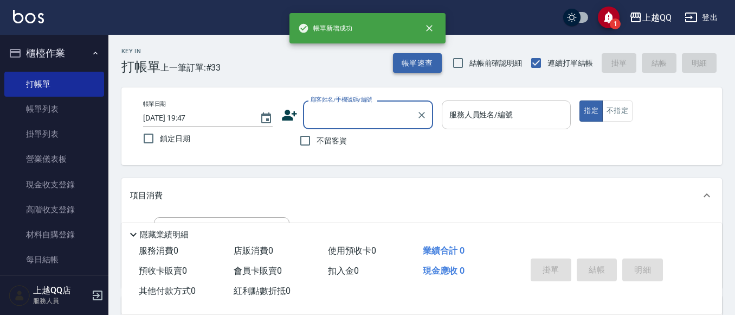
click at [400, 59] on button "帳單速查" at bounding box center [417, 63] width 49 height 20
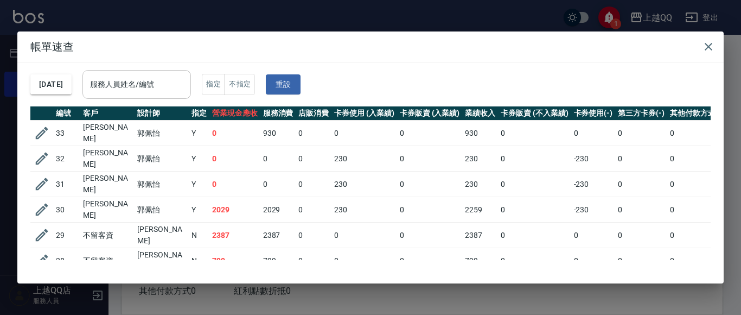
click at [186, 79] on input "服務人員姓名/編號" at bounding box center [136, 84] width 99 height 19
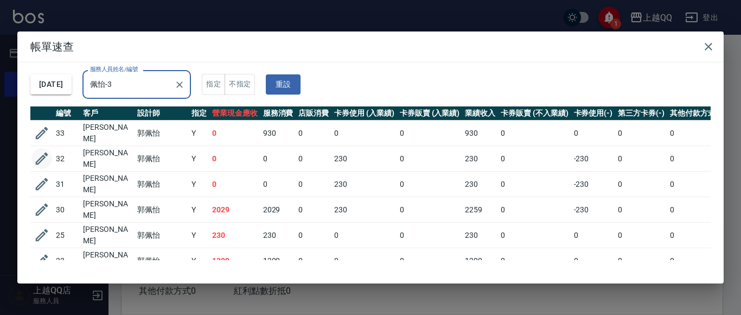
type input "佩怡-3"
click at [52, 154] on button "button" at bounding box center [41, 158] width 21 height 21
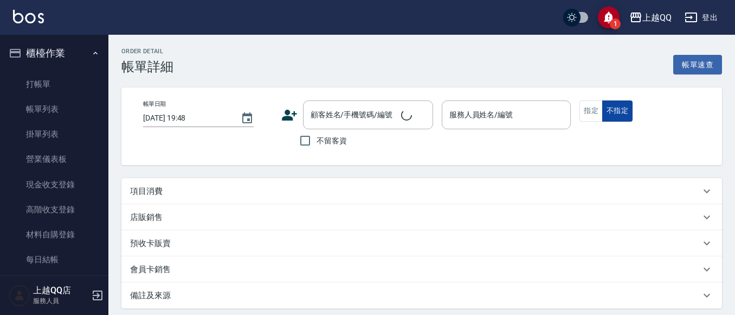
type input "[DATE] 19:46"
type input "佩怡-3"
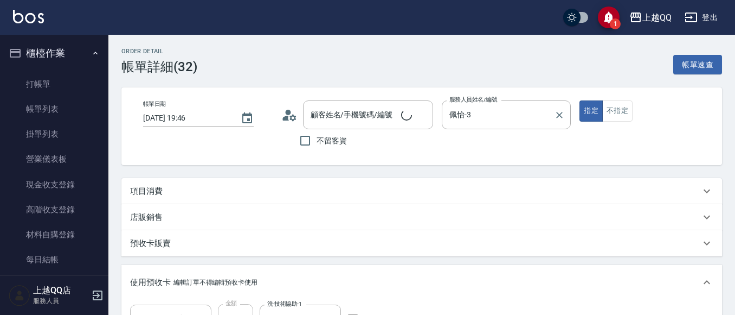
type input "[PERSON_NAME]/0916339743/3736"
type input "洗髮券販賣/10次(1/1)"
click at [626, 107] on button "不指定" at bounding box center [618, 110] width 30 height 21
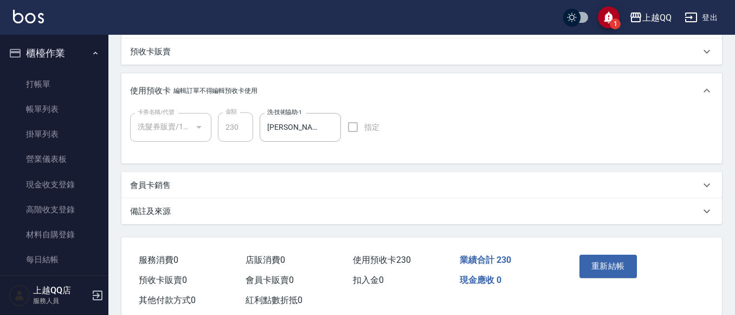
scroll to position [218, 0]
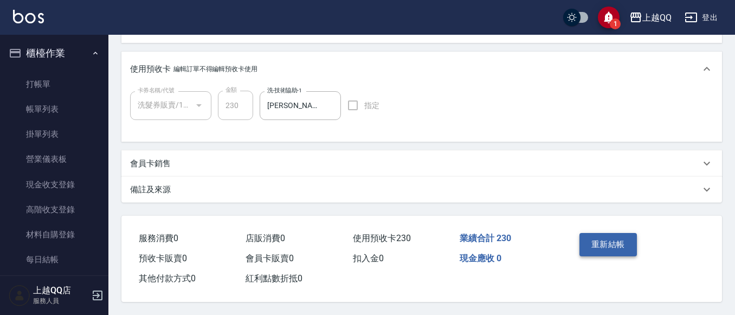
click at [629, 239] on button "重新結帳" at bounding box center [608, 244] width 57 height 23
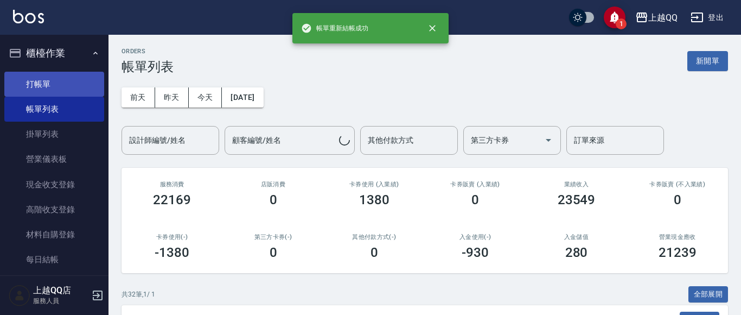
click at [32, 76] on link "打帳單" at bounding box center [54, 84] width 100 height 25
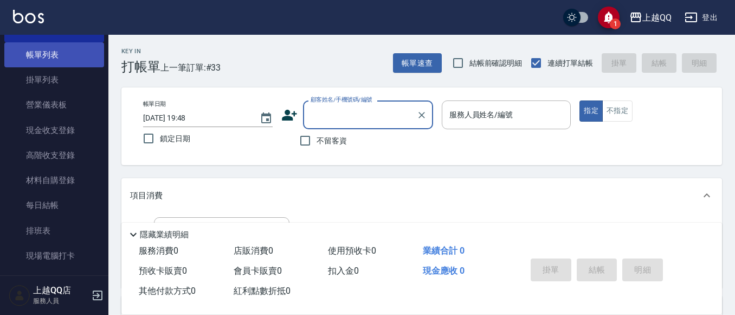
scroll to position [108, 0]
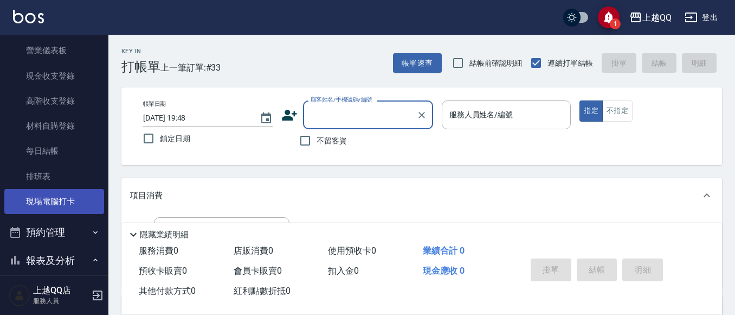
click at [39, 207] on link "現場電腦打卡" at bounding box center [54, 201] width 100 height 25
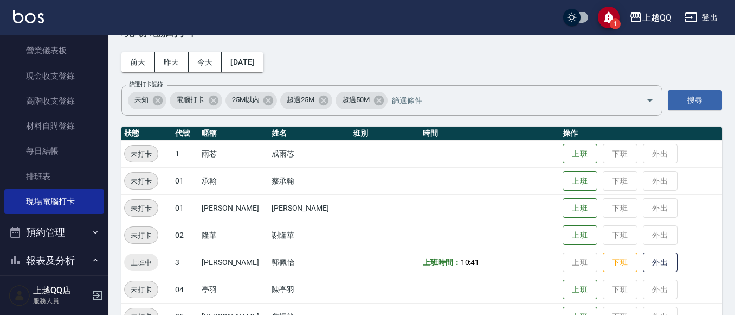
scroll to position [54, 0]
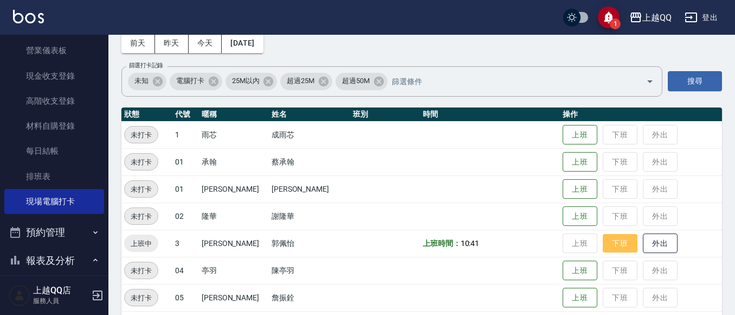
click at [606, 245] on button "下班" at bounding box center [620, 243] width 35 height 19
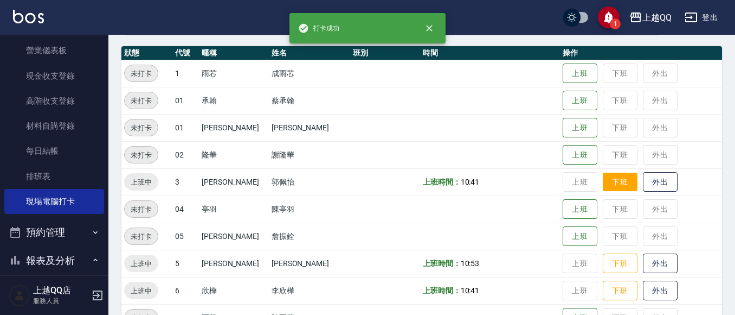
scroll to position [217, 0]
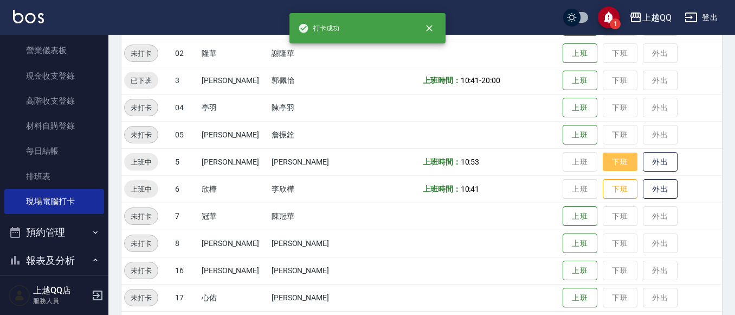
click at [603, 167] on button "下班" at bounding box center [620, 161] width 35 height 19
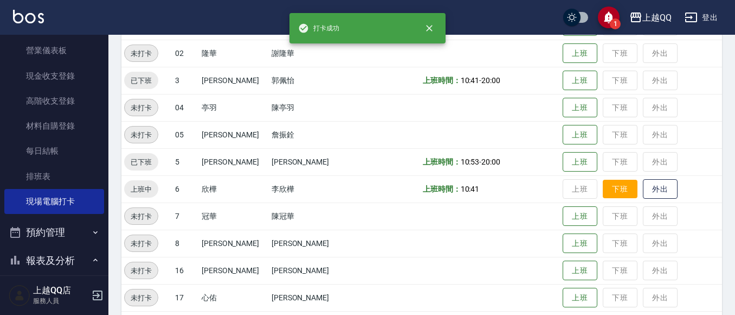
click at [606, 190] on button "下班" at bounding box center [620, 189] width 35 height 19
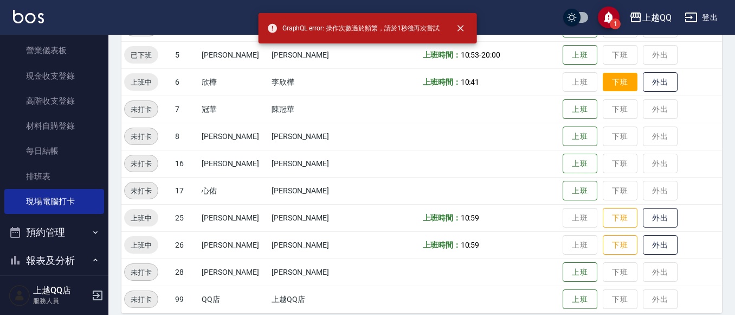
scroll to position [325, 0]
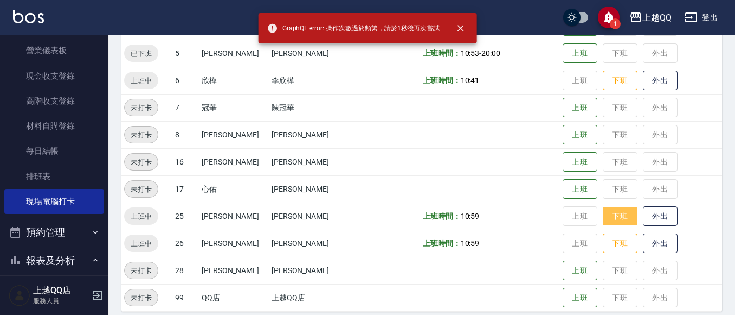
click at [615, 215] on button "下班" at bounding box center [620, 216] width 35 height 19
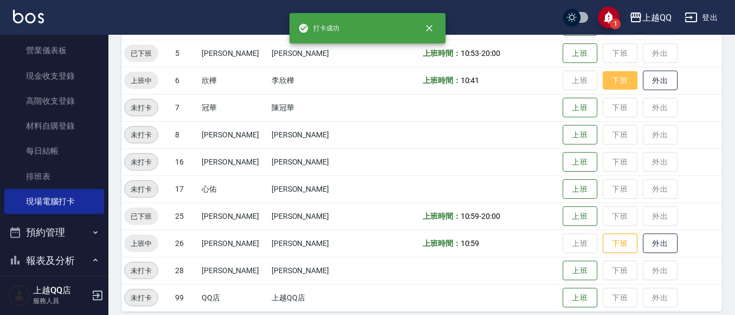
click at [603, 83] on button "下班" at bounding box center [620, 80] width 35 height 19
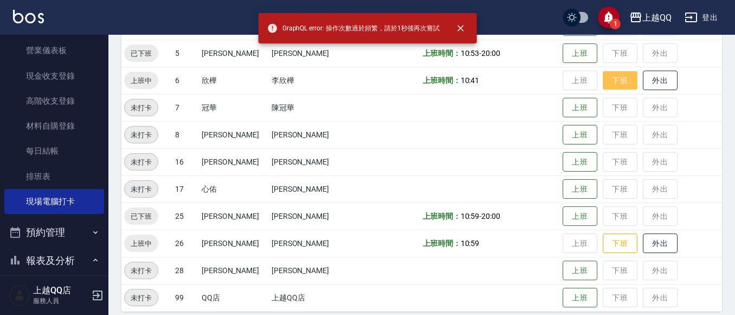
click at [603, 83] on button "下班" at bounding box center [620, 80] width 35 height 19
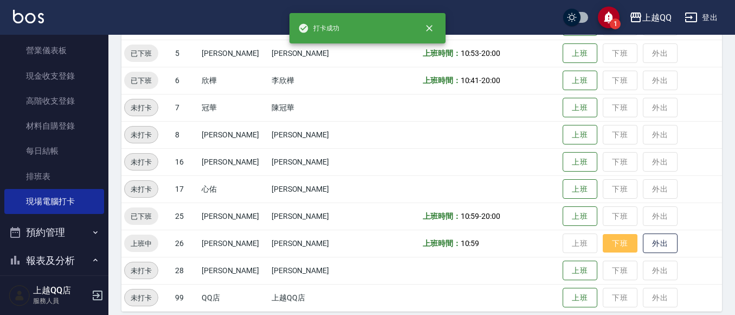
click at [603, 234] on button "下班" at bounding box center [620, 243] width 35 height 19
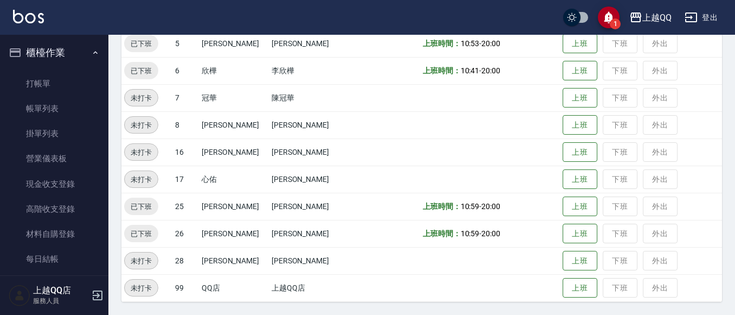
scroll to position [0, 0]
click at [11, 79] on link "打帳單" at bounding box center [54, 84] width 100 height 25
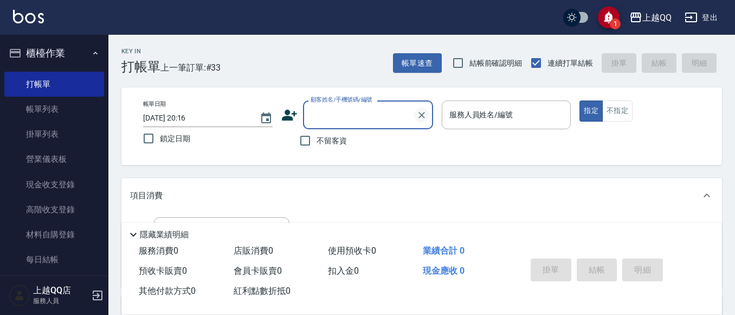
scroll to position [54, 0]
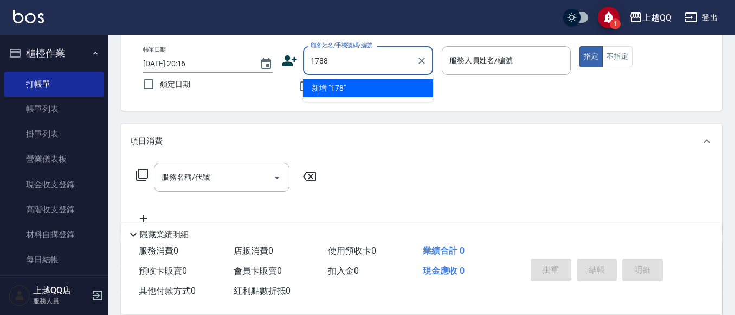
type input "1788"
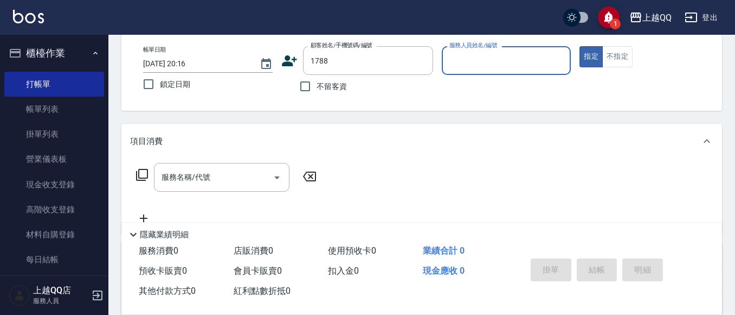
click at [580, 46] on button "指定" at bounding box center [591, 56] width 23 height 21
type button "true"
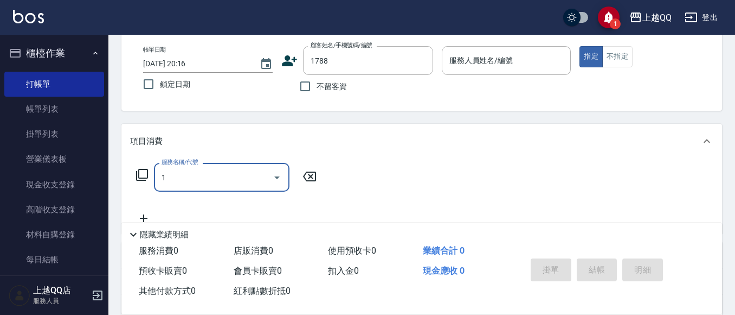
type input "10"
type input "[PERSON_NAME]/0961236079/1788"
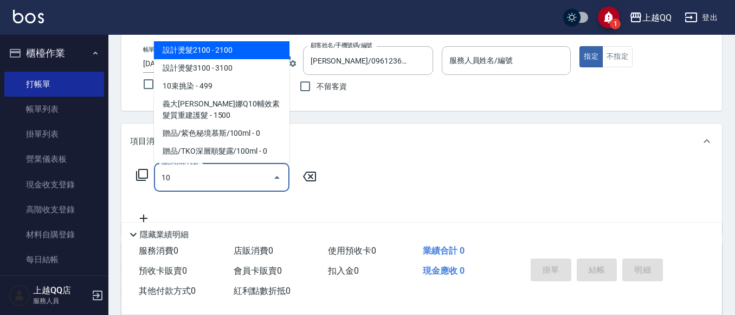
type input "101"
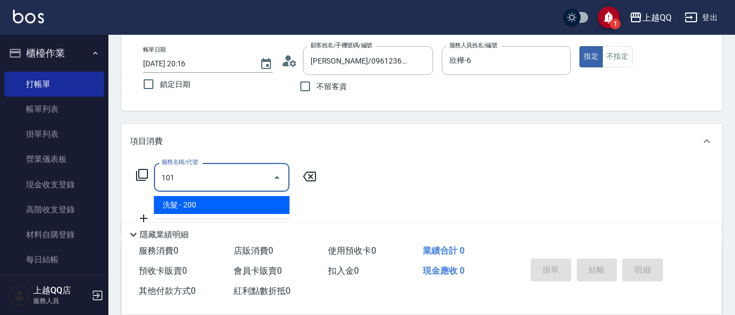
type input "欣樺-6"
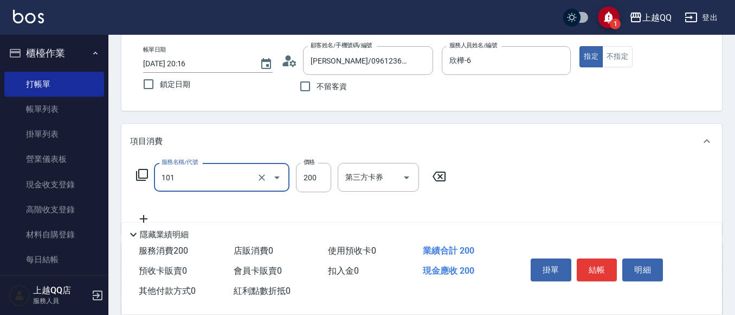
type input "洗髮(101)"
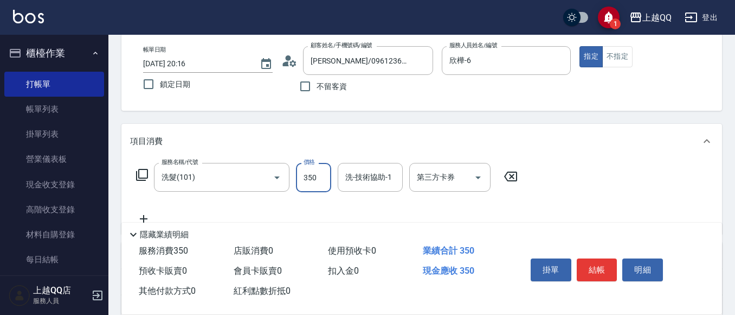
type input "350"
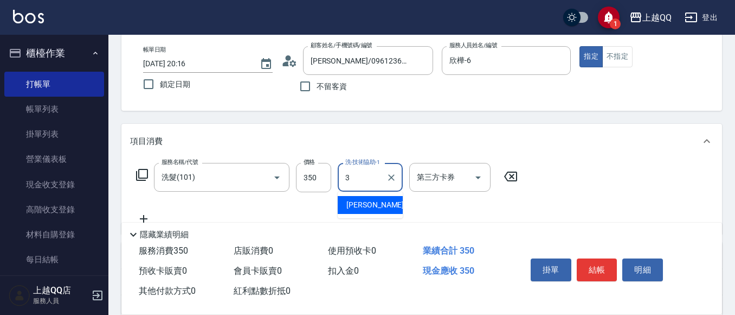
type input "佩怡-3"
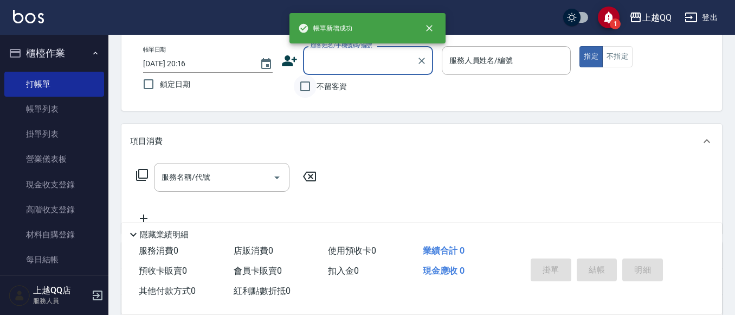
click at [305, 88] on input "不留客資" at bounding box center [305, 86] width 23 height 23
checkbox input "true"
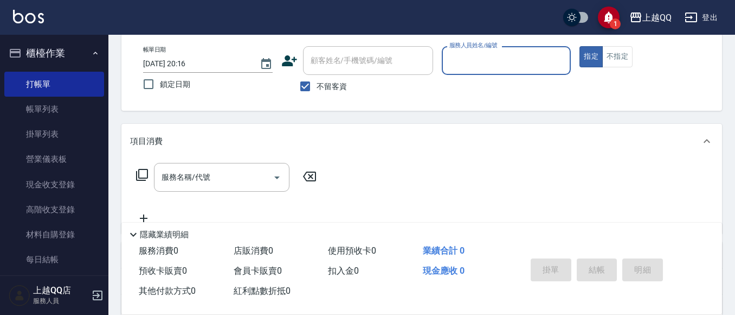
click at [506, 76] on p at bounding box center [507, 80] width 130 height 11
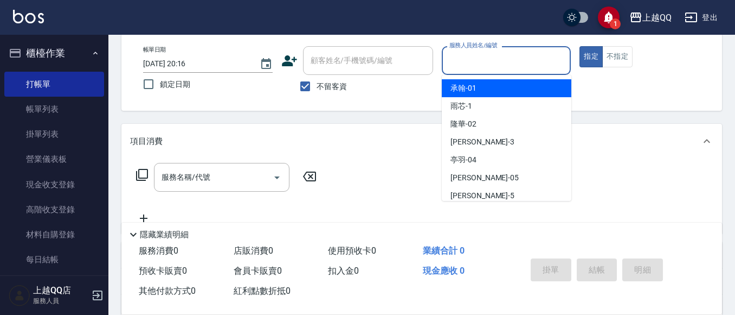
click at [514, 65] on input "服務人員姓名/編號" at bounding box center [507, 60] width 120 height 19
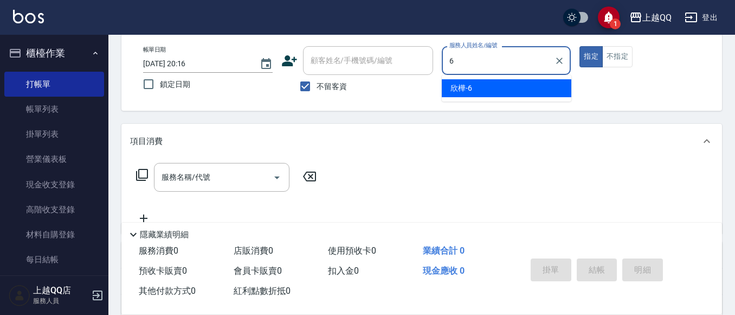
type input "欣樺-6"
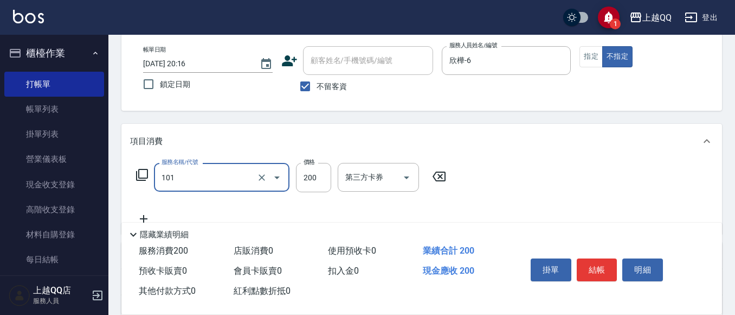
type input "洗髮(101)"
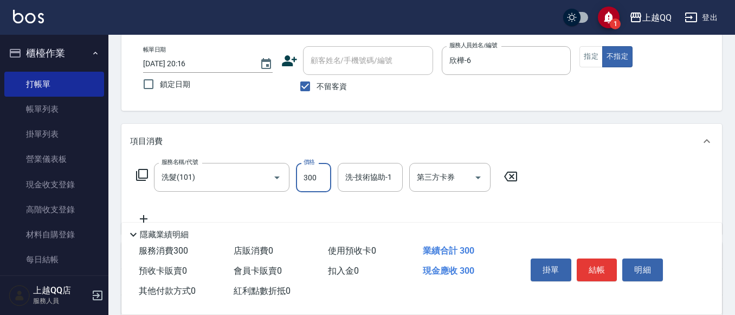
type input "300"
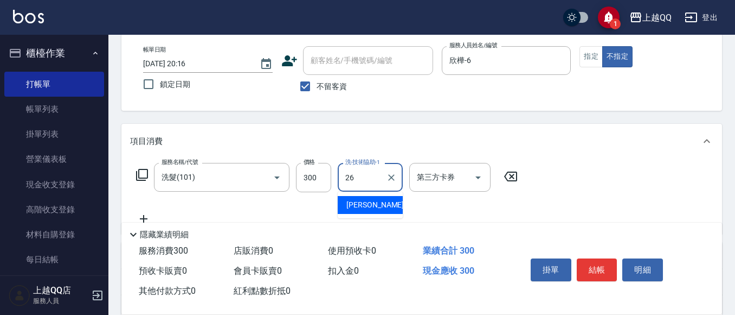
type input "[PERSON_NAME]-26"
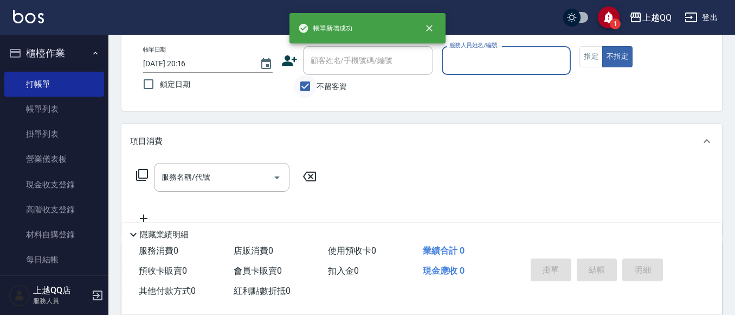
click at [316, 81] on input "不留客資" at bounding box center [305, 86] width 23 height 23
checkbox input "false"
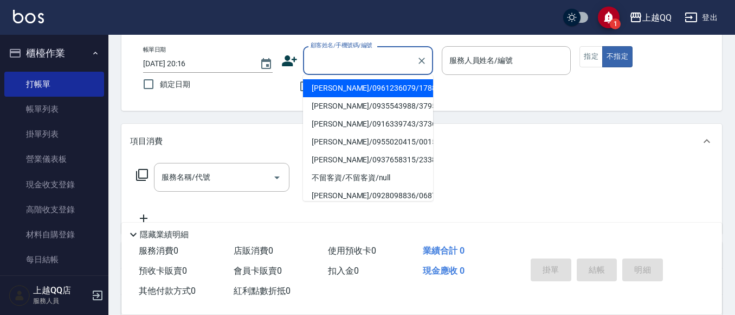
click at [323, 70] on input "顧客姓名/手機號碼/編號" at bounding box center [360, 60] width 104 height 19
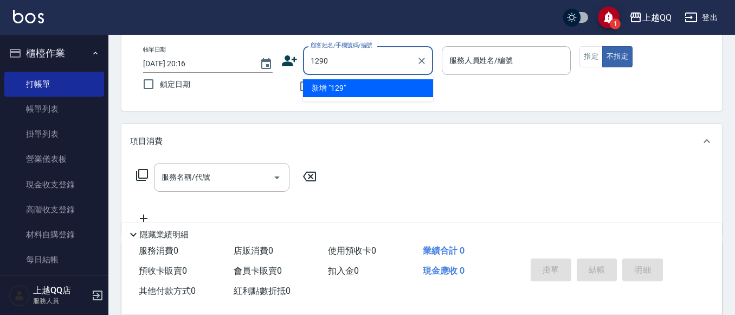
type input "1290"
click at [603, 46] on button "不指定" at bounding box center [618, 56] width 30 height 21
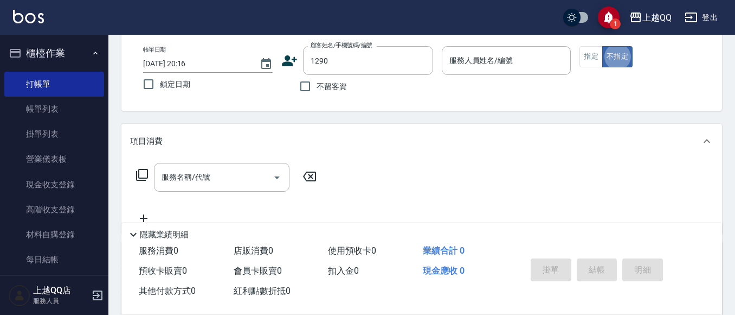
type button "false"
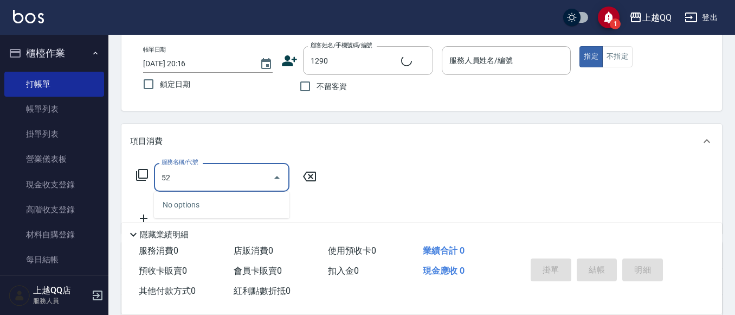
type input "522"
type input "[PERSON_NAME]/0932153298/1290"
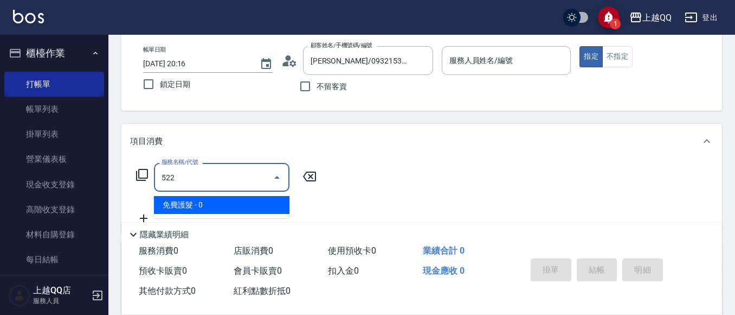
type input "522"
type input "欣樺-6"
type input "免費護髮(522)"
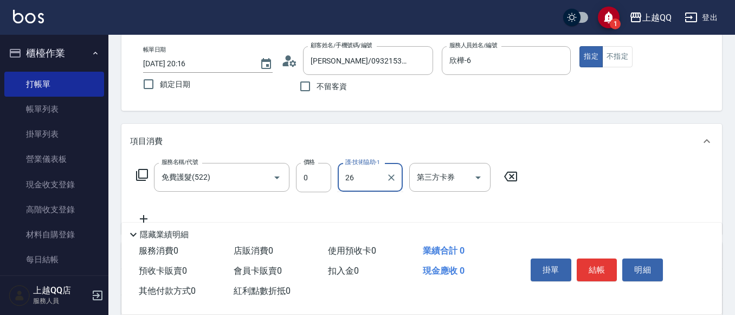
type input "[PERSON_NAME]-26"
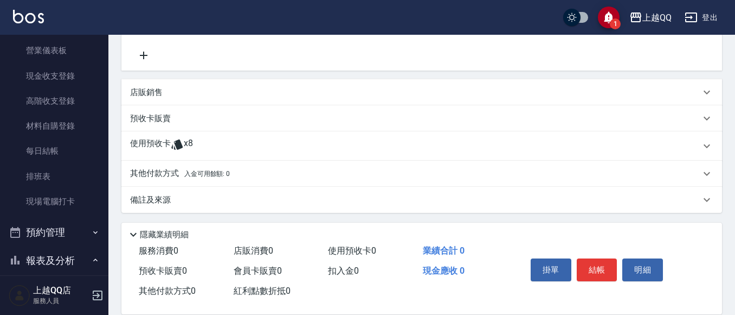
scroll to position [261, 0]
click at [200, 146] on div "使用預收卡 x8" at bounding box center [415, 144] width 571 height 16
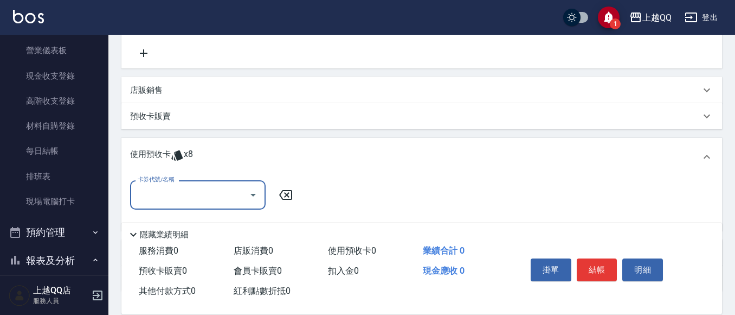
scroll to position [0, 0]
click at [180, 201] on input "卡券代號/名稱" at bounding box center [190, 194] width 110 height 19
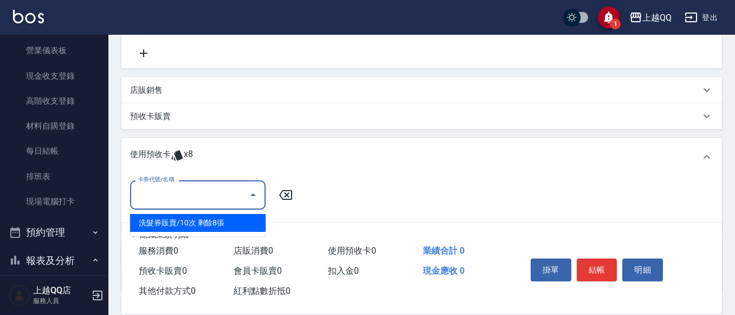
drag, startPoint x: 206, startPoint y: 222, endPoint x: 569, endPoint y: 195, distance: 364.4
click at [214, 221] on div "洗髮券販賣/10次 剩餘8張" at bounding box center [198, 223] width 136 height 18
type input "洗髮券販賣/10次"
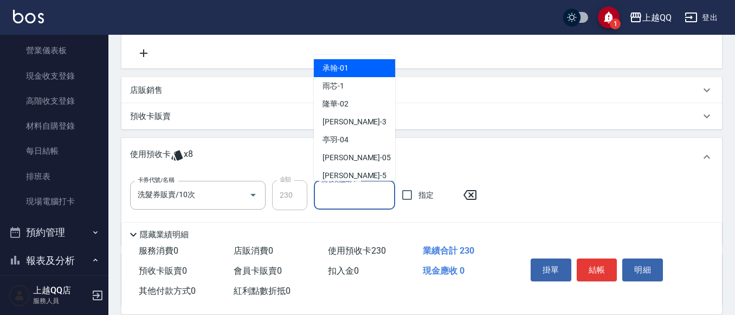
drag, startPoint x: 387, startPoint y: 196, endPoint x: 403, endPoint y: 14, distance: 183.0
click at [386, 194] on input "洗-技術協助-1" at bounding box center [355, 194] width 72 height 19
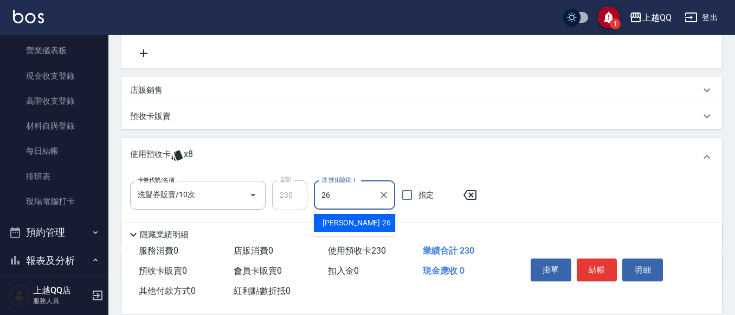
type input "[PERSON_NAME]-26"
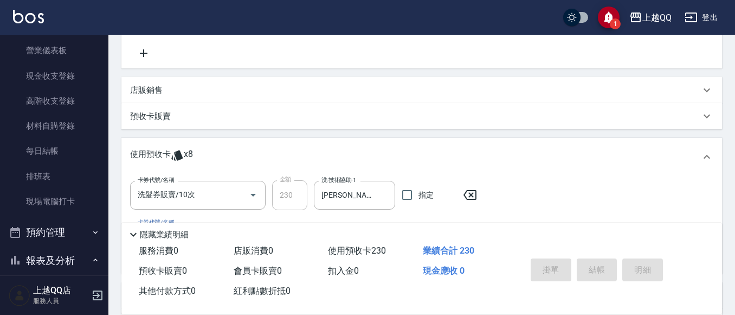
type input "[DATE] 20:17"
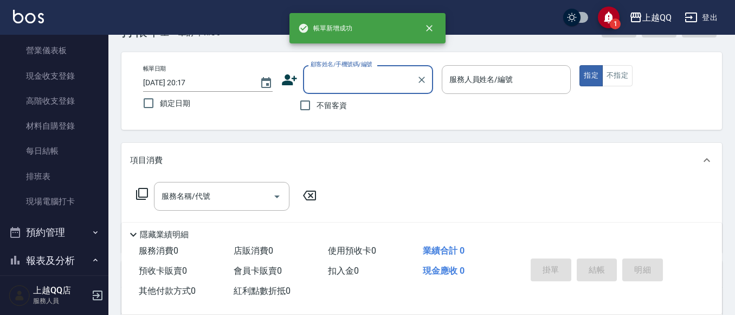
scroll to position [54, 0]
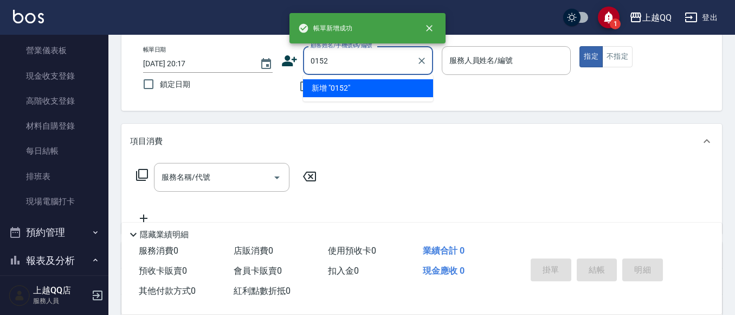
type input "0152"
click at [580, 46] on button "指定" at bounding box center [591, 56] width 23 height 21
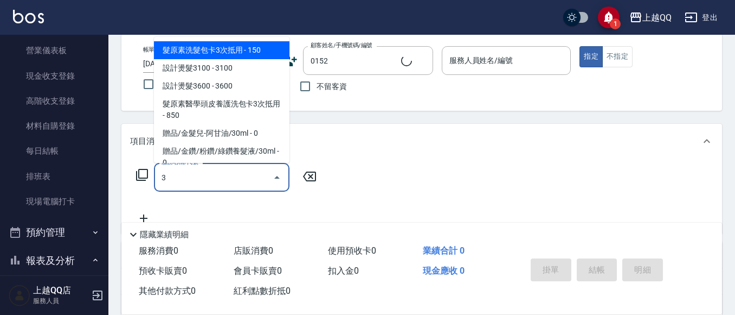
type input "30"
type input "[PERSON_NAME]/0920090346/0152"
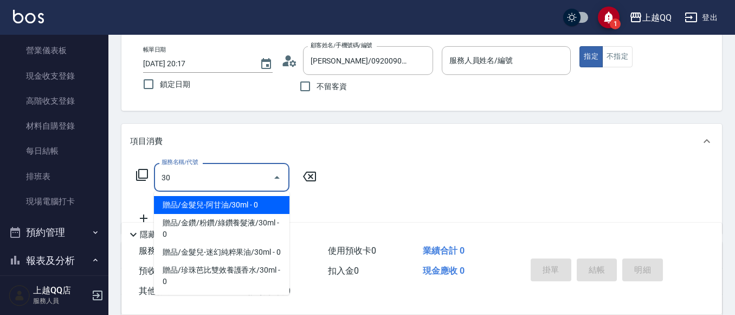
type input "欣樺-6"
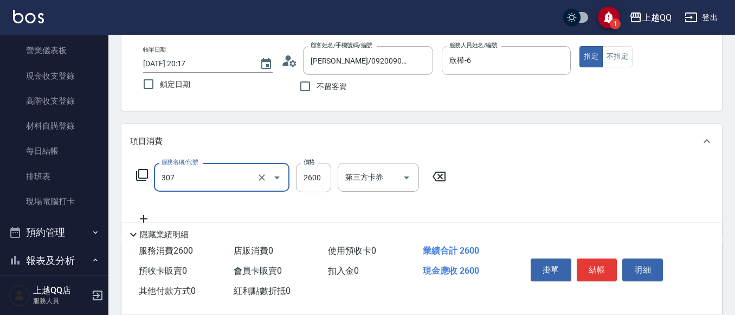
type input "設計燙髮2600(307)"
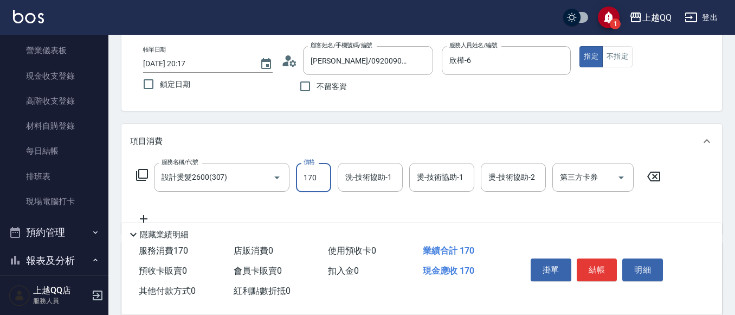
type input "1700"
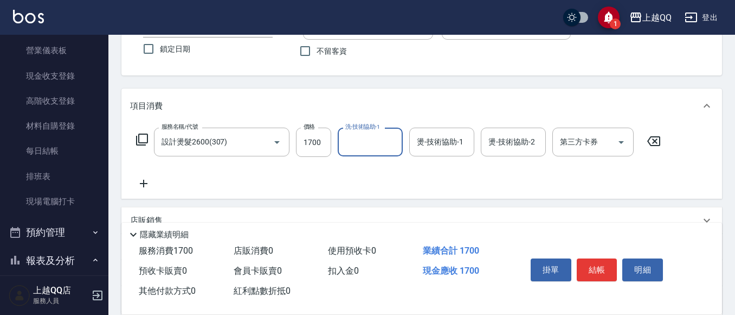
scroll to position [108, 0]
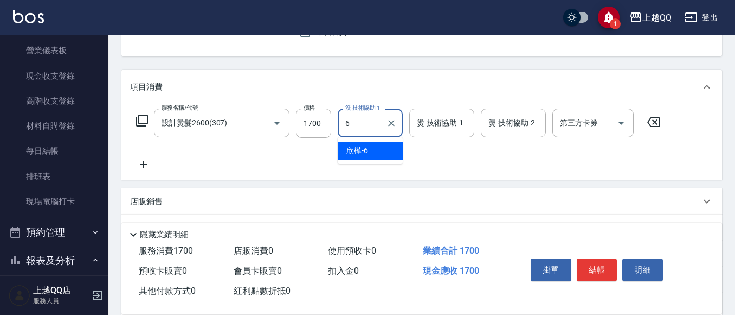
type input "欣樺-6"
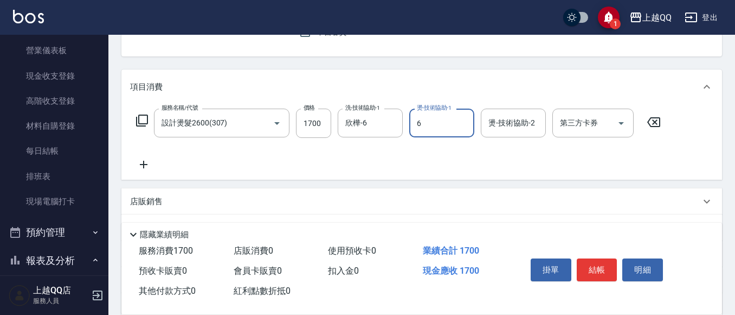
type input "欣樺-6"
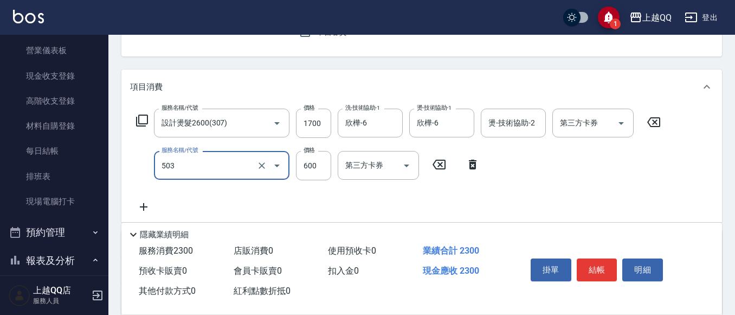
type input "小麥蛋白護髮(503)"
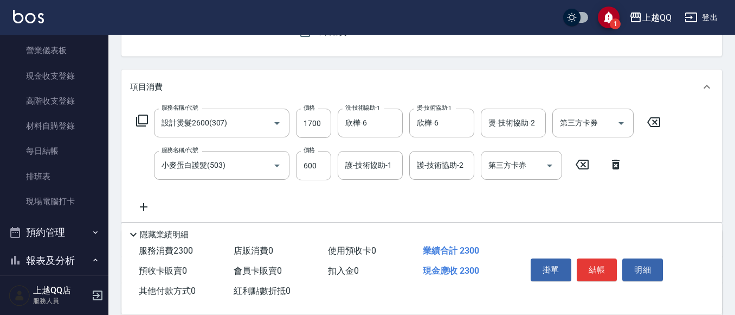
click at [153, 173] on div "服務名稱/代號 小麥蛋白護髮(503) 服務名稱/代號 價格 600 價格 護-技術協助-1 護-技術協助-1 護-技術協助-2 護-技術協助-2 第三方卡券…" at bounding box center [380, 165] width 500 height 29
click at [177, 158] on input "小麥蛋白護髮(503)" at bounding box center [206, 165] width 95 height 19
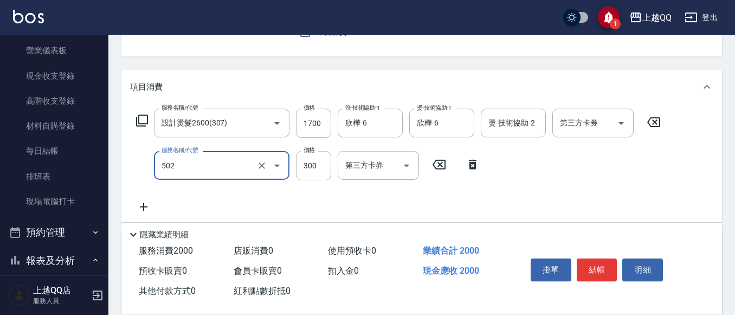
type input "自備護髮(502)"
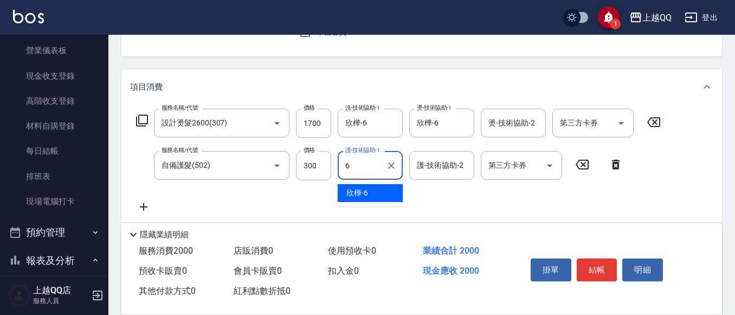
type input "欣樺-6"
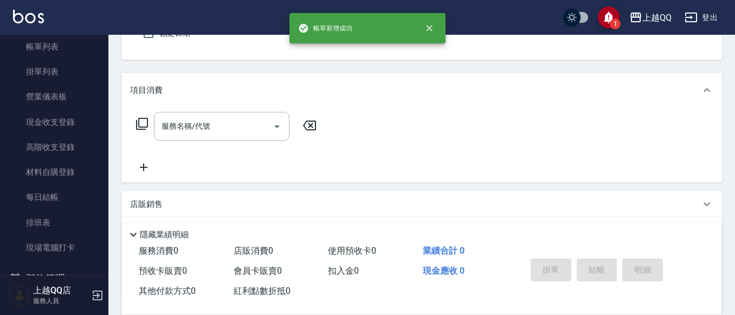
scroll to position [0, 0]
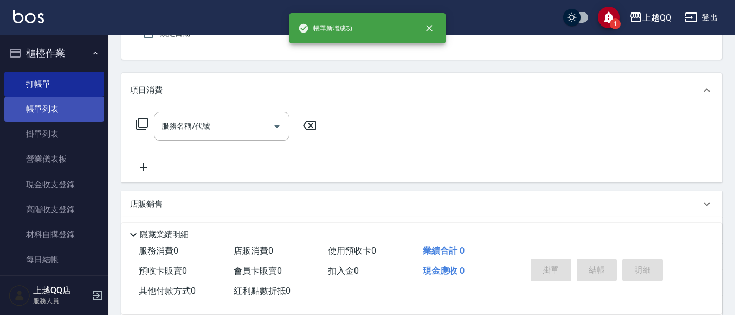
click at [53, 108] on link "帳單列表" at bounding box center [54, 109] width 100 height 25
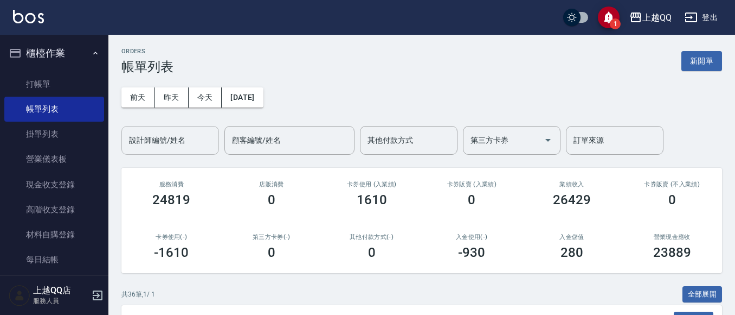
click at [157, 150] on div "設計師編號/姓名" at bounding box center [170, 140] width 98 height 29
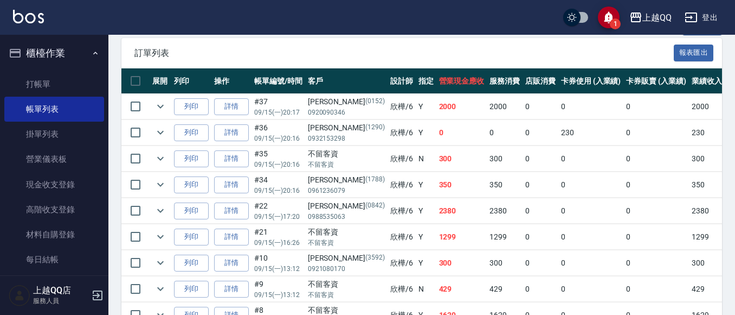
scroll to position [325, 0]
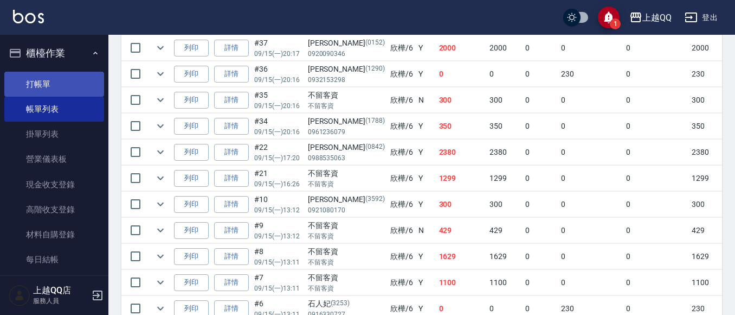
type input "欣樺-6"
click at [48, 82] on link "打帳單" at bounding box center [54, 84] width 100 height 25
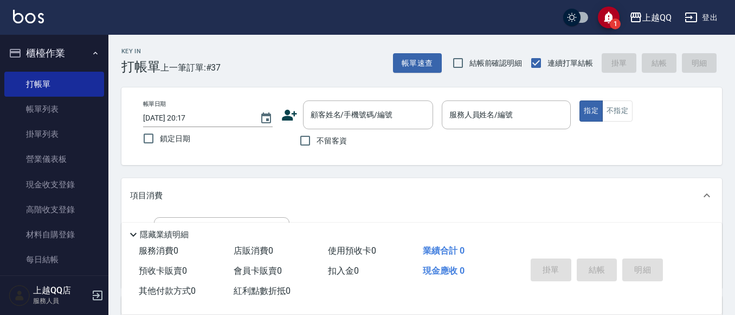
click at [347, 143] on span "不留客資" at bounding box center [332, 140] width 30 height 11
click at [317, 143] on input "不留客資" at bounding box center [305, 140] width 23 height 23
checkbox input "true"
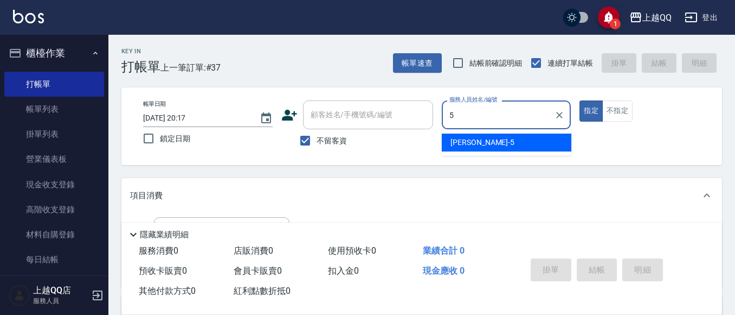
type input "5"
type button "true"
type input "[PERSON_NAME]5"
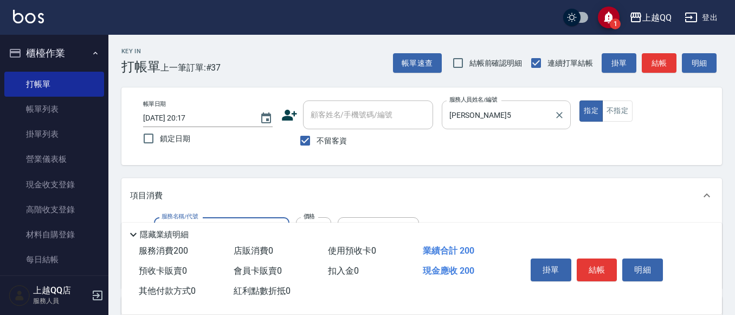
type input "洗髮(101)"
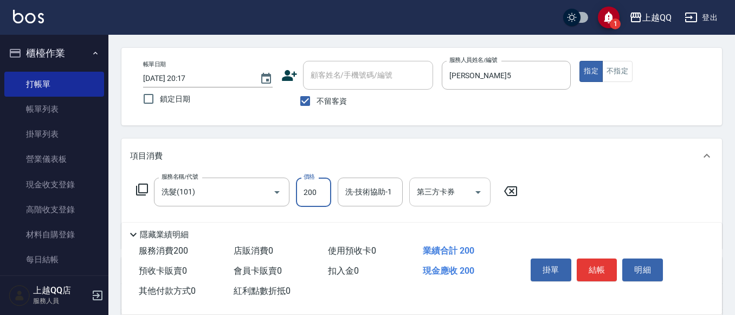
scroll to position [108, 0]
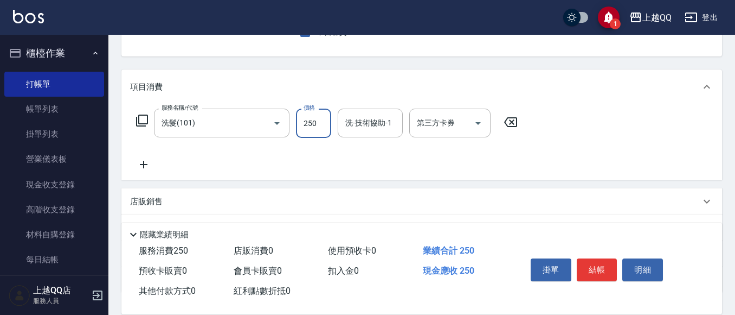
type input "250"
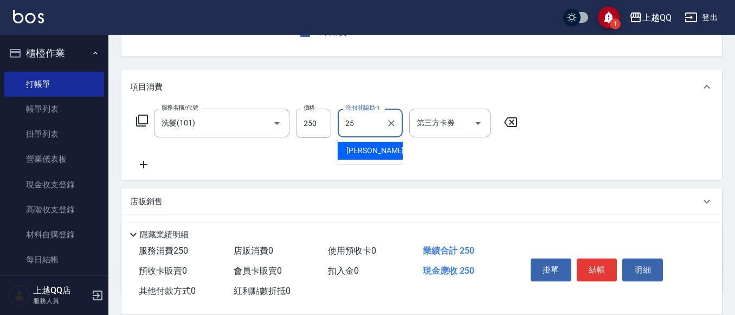
type input "[PERSON_NAME]-25"
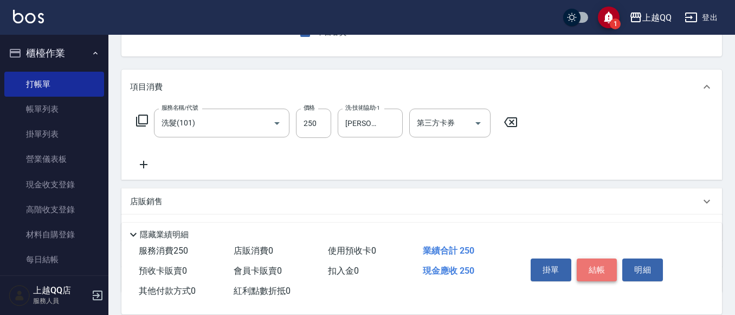
click at [606, 271] on button "結帳" at bounding box center [597, 269] width 41 height 23
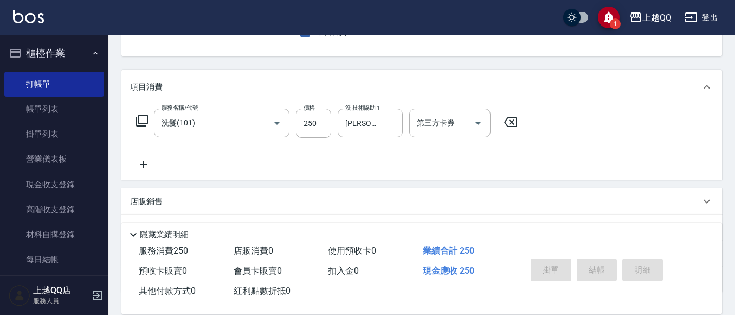
type input "[DATE] 20:19"
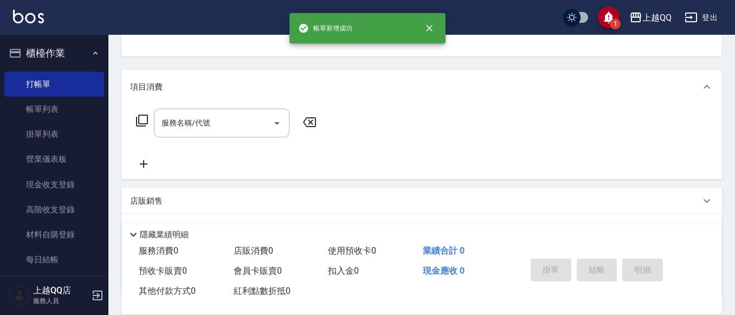
scroll to position [105, 0]
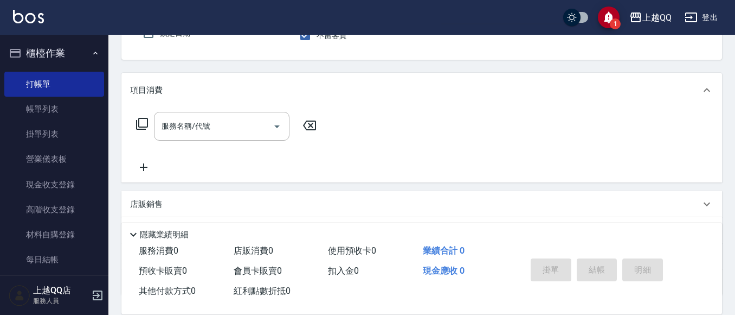
type input "1"
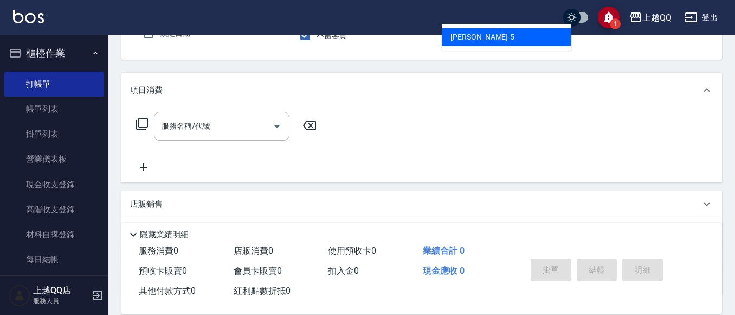
type input "[PERSON_NAME]5"
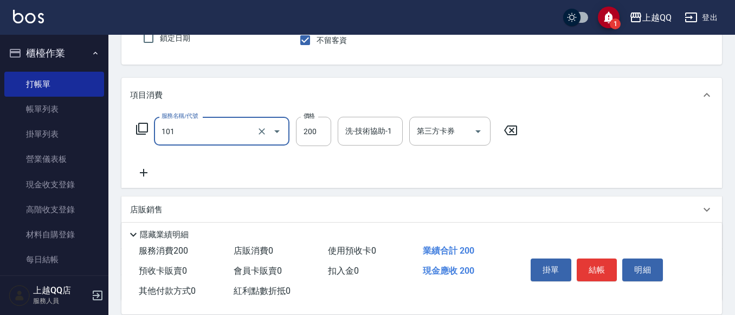
type input "洗髮(101)"
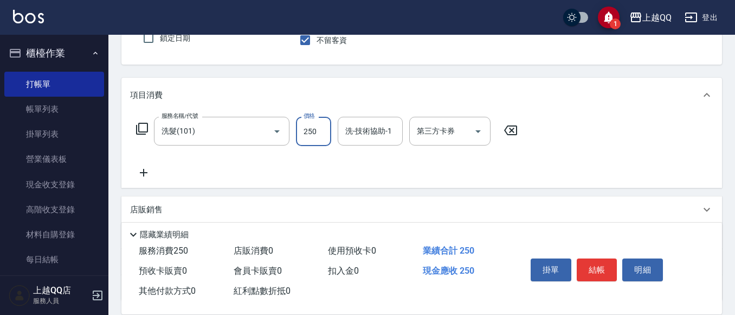
type input "250"
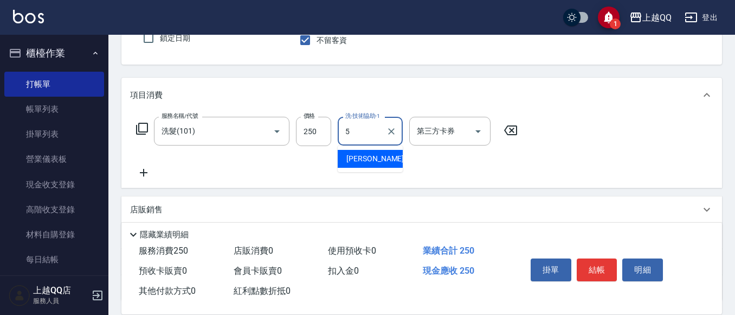
type input "[PERSON_NAME]5"
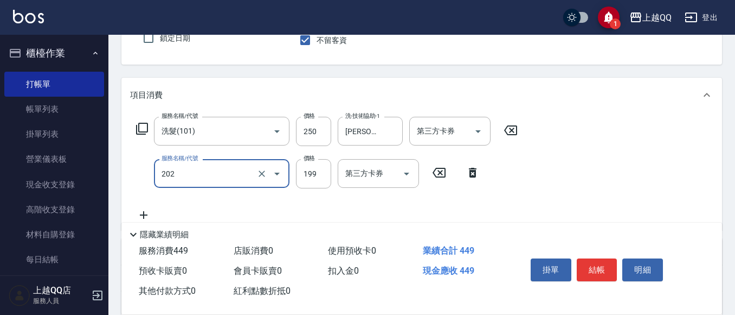
type input "不指定單剪(202)"
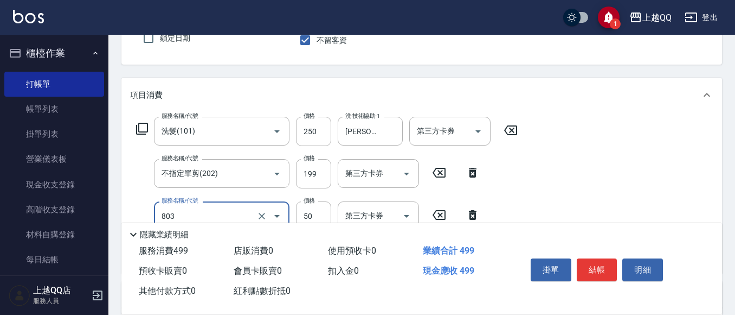
type input "吹捲/夾直/電棒/玉米鬚/青捲(803)"
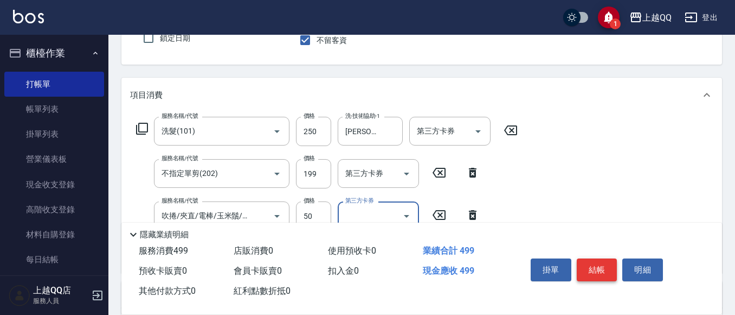
click at [594, 264] on button "結帳" at bounding box center [597, 269] width 41 height 23
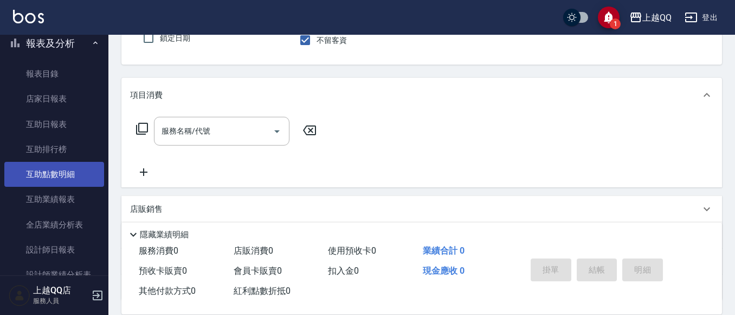
scroll to position [488, 0]
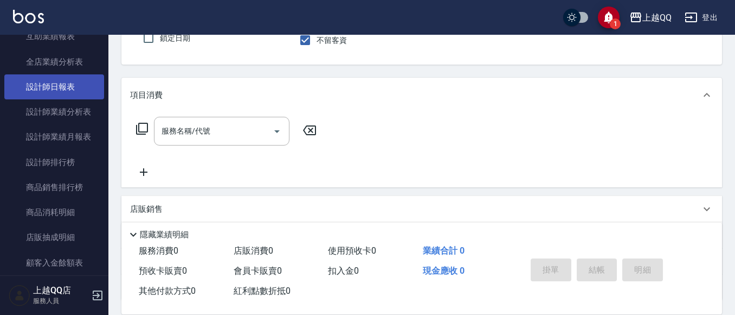
click at [73, 87] on link "設計師日報表" at bounding box center [54, 86] width 100 height 25
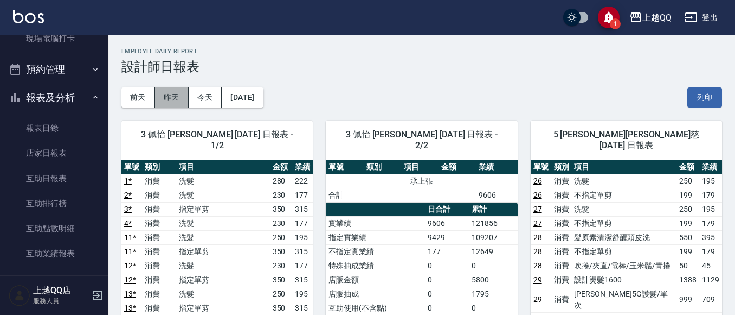
click at [163, 97] on button "昨天" at bounding box center [172, 97] width 34 height 20
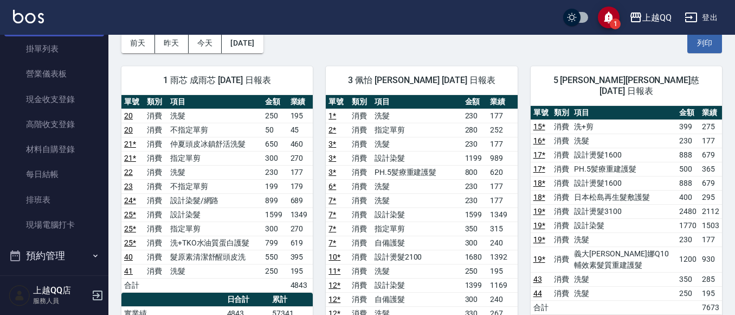
scroll to position [54, 0]
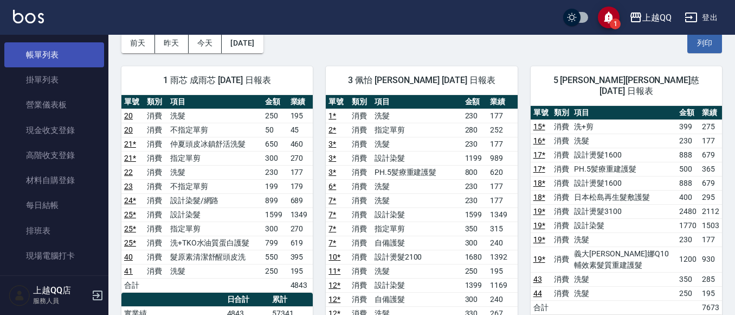
click at [57, 62] on link "帳單列表" at bounding box center [54, 54] width 100 height 25
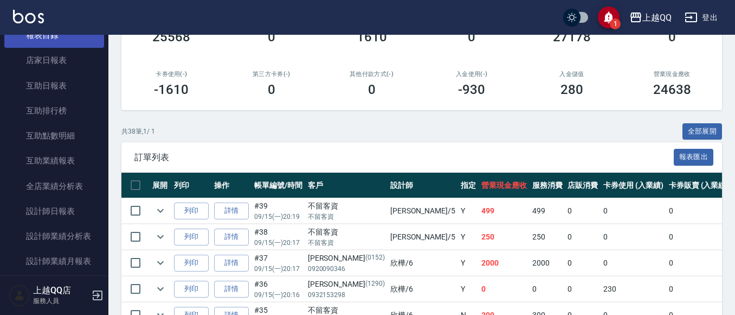
scroll to position [380, 0]
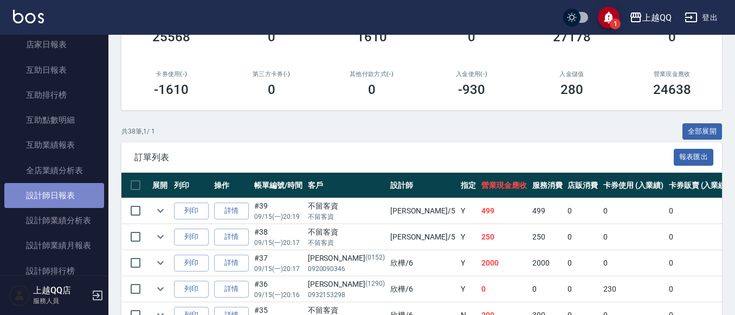
click at [56, 188] on link "設計師日報表" at bounding box center [54, 195] width 100 height 25
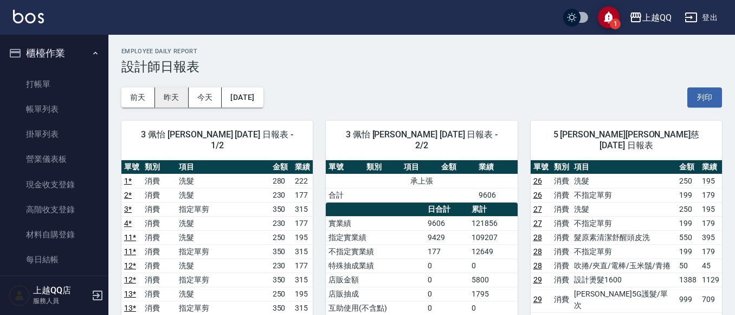
click at [157, 98] on button "昨天" at bounding box center [172, 97] width 34 height 20
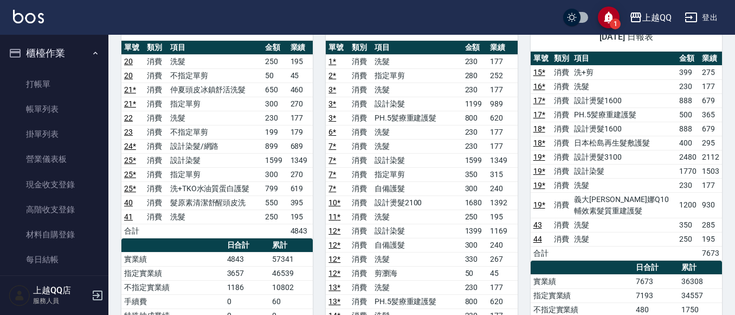
scroll to position [54, 0]
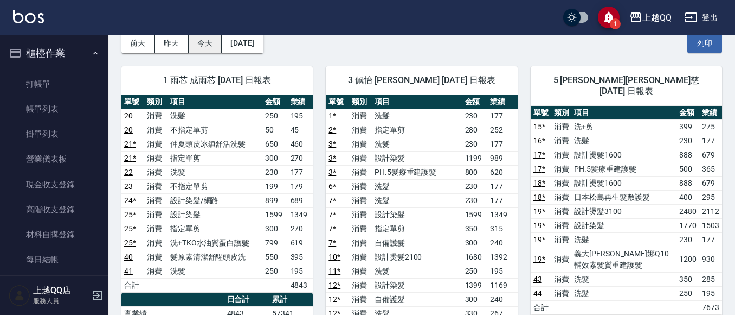
click at [215, 43] on button "今天" at bounding box center [206, 43] width 34 height 20
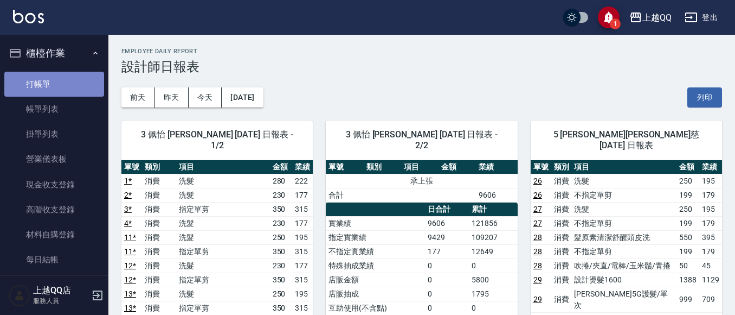
click at [68, 86] on link "打帳單" at bounding box center [54, 84] width 100 height 25
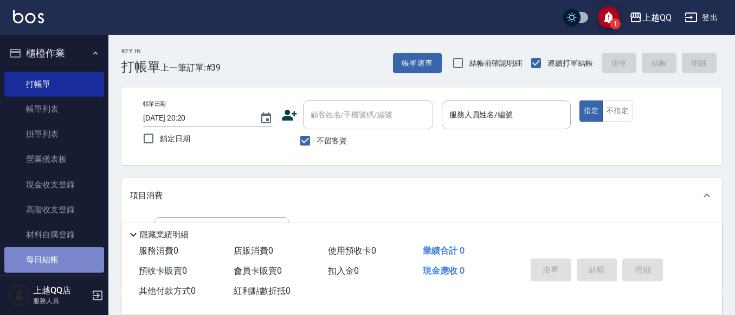
click at [55, 264] on link "每日結帳" at bounding box center [54, 259] width 100 height 25
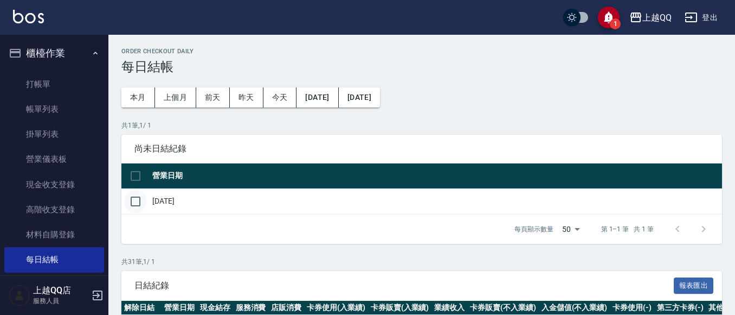
drag, startPoint x: 131, startPoint y: 204, endPoint x: 145, endPoint y: 210, distance: 15.3
click at [131, 204] on input "checkbox" at bounding box center [135, 201] width 23 height 23
checkbox input "true"
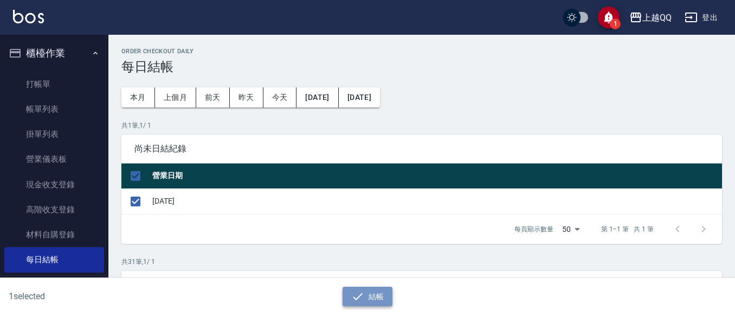
click at [369, 298] on button "結帳" at bounding box center [368, 296] width 50 height 20
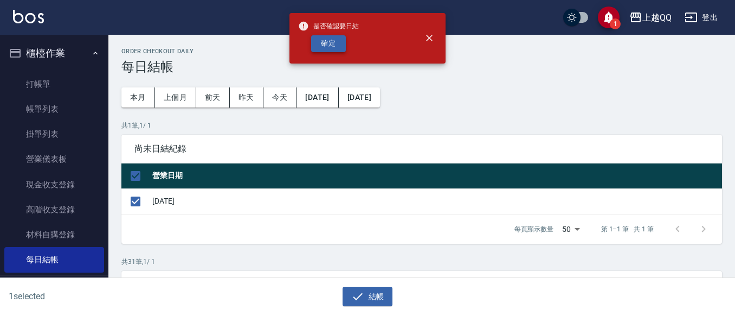
click at [331, 44] on button "確定" at bounding box center [328, 43] width 35 height 17
checkbox input "false"
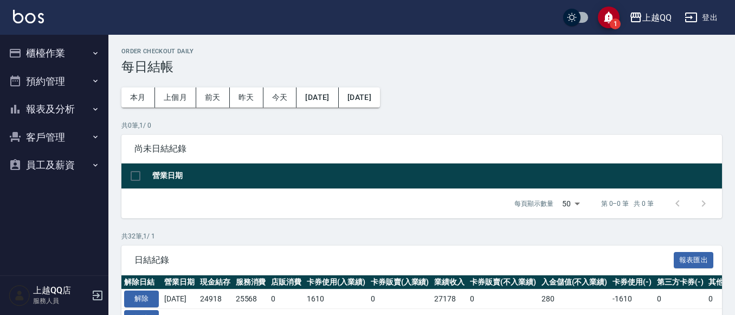
click at [60, 119] on button "報表及分析" at bounding box center [54, 109] width 100 height 28
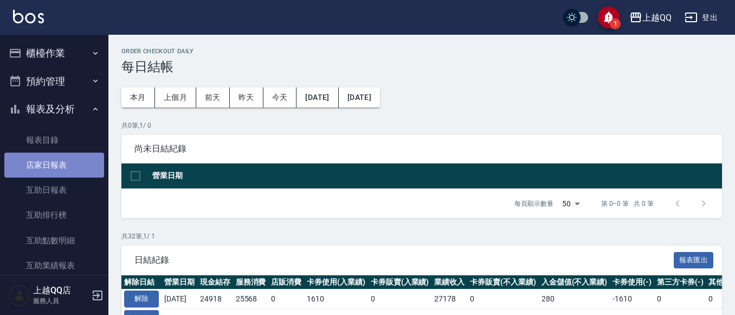
click at [73, 165] on link "店家日報表" at bounding box center [54, 164] width 100 height 25
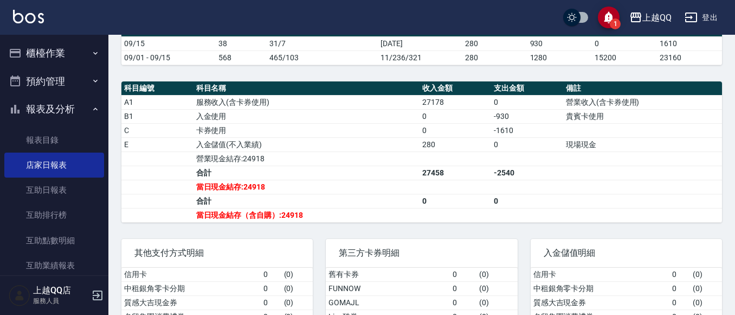
scroll to position [325, 0]
